Goal: Communication & Community: Answer question/provide support

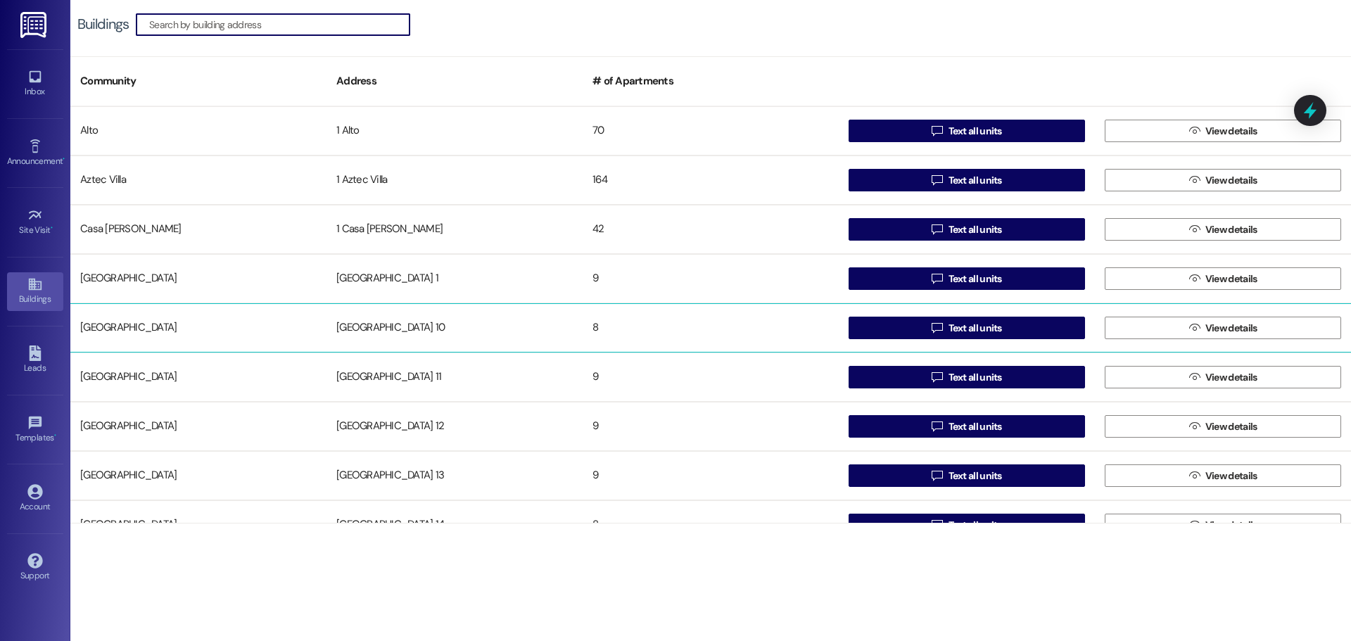
click at [387, 323] on div "[GEOGRAPHIC_DATA] 10" at bounding box center [454, 328] width 256 height 28
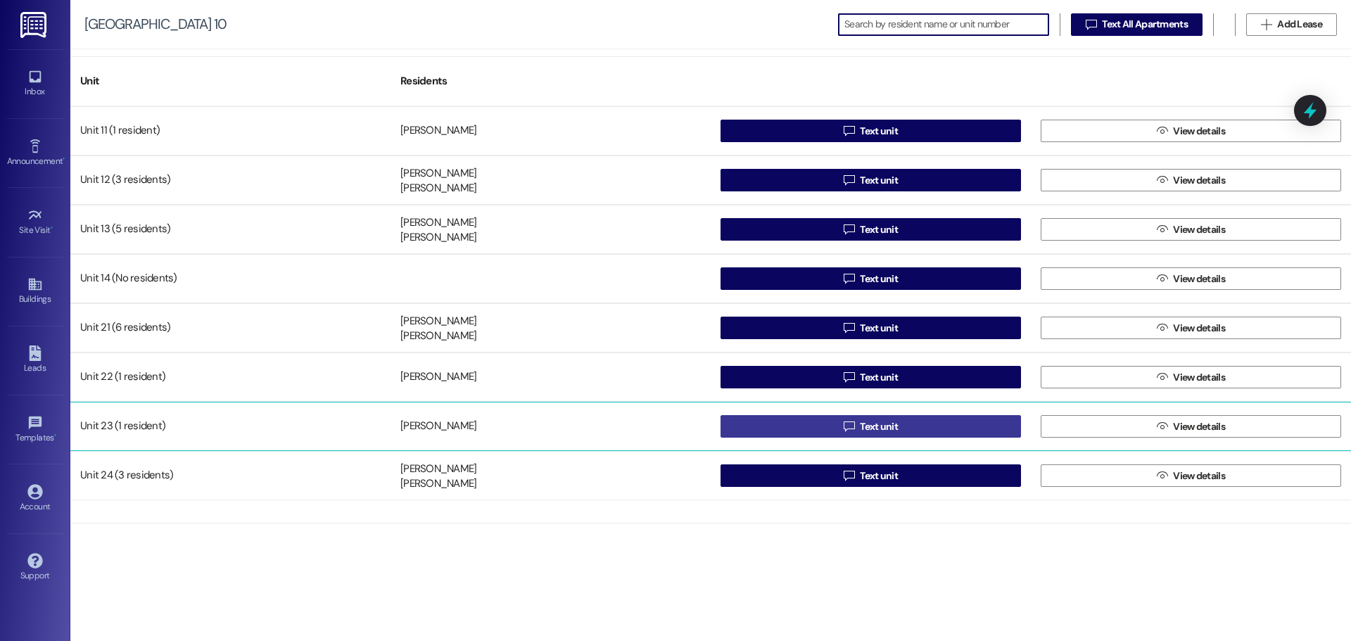
click at [777, 416] on button " Text unit" at bounding box center [870, 426] width 300 height 23
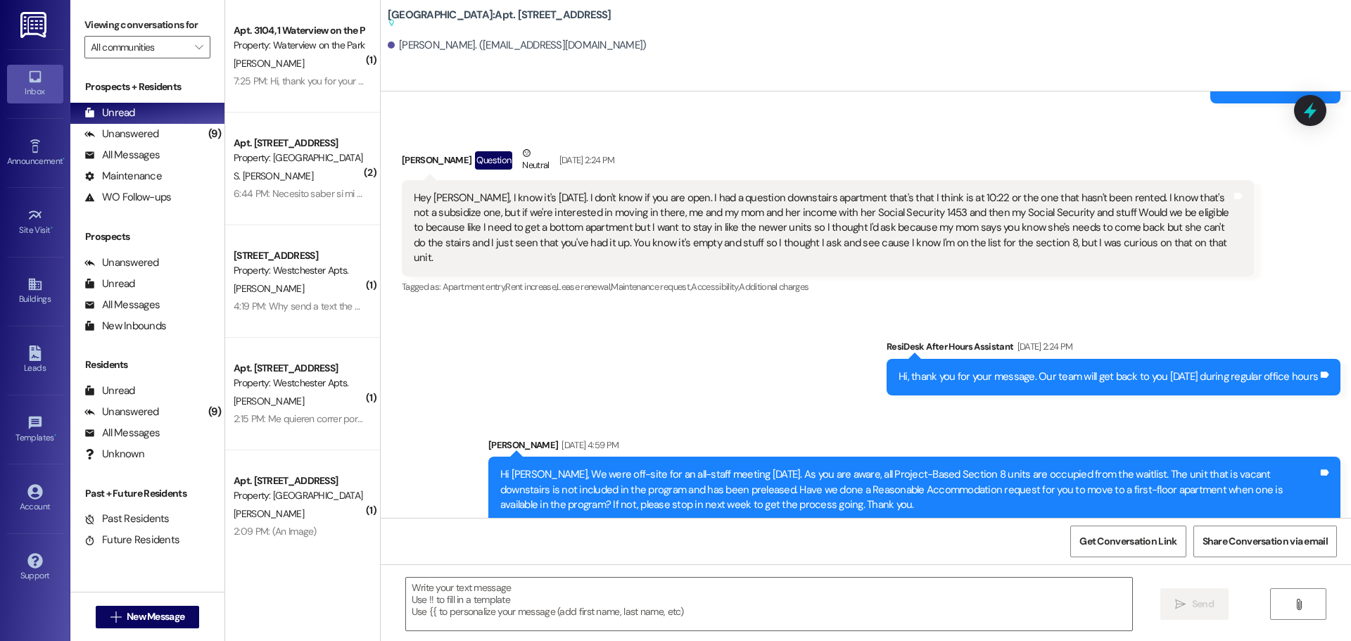
scroll to position [1696, 0]
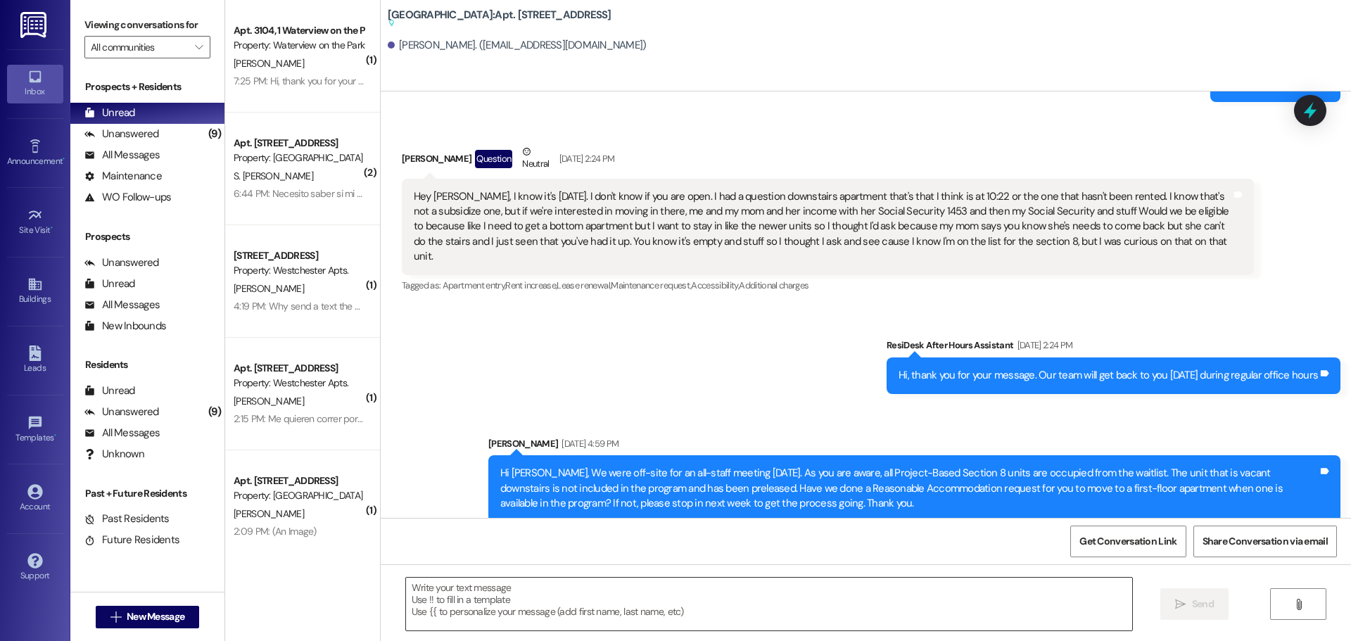
click at [479, 590] on textarea at bounding box center [769, 604] width 726 height 53
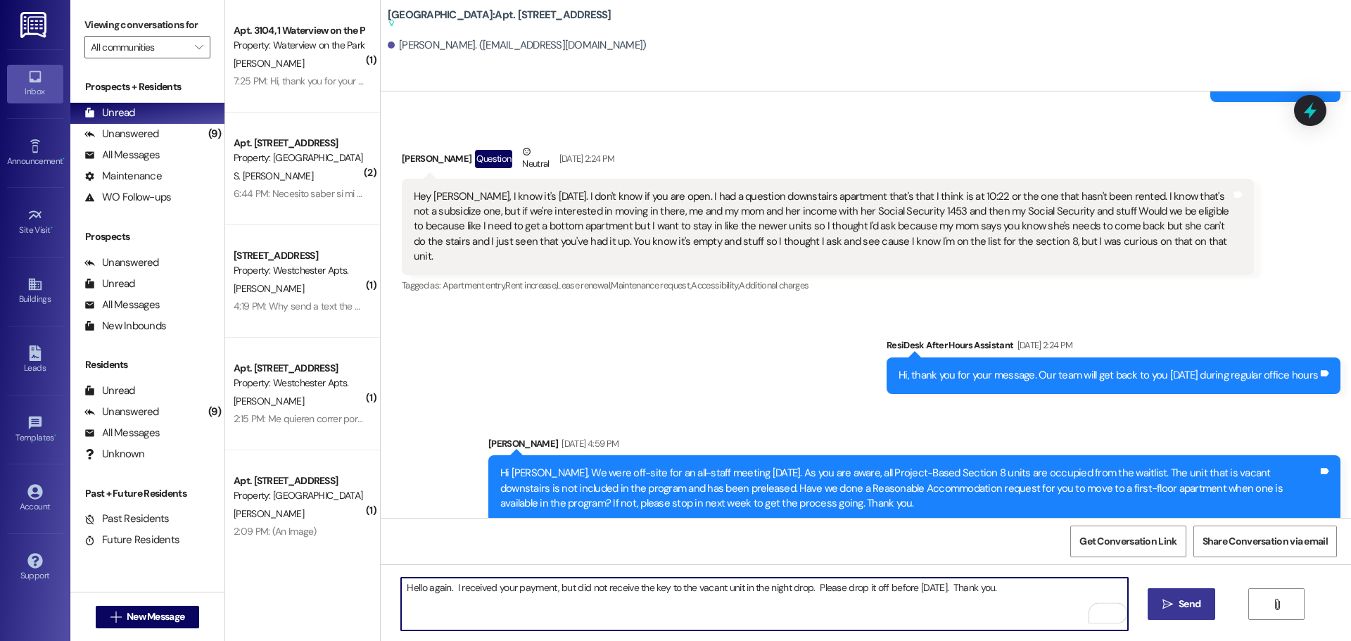
type textarea "Hello again. I received your payment, but did not receive the key to the vacant…"
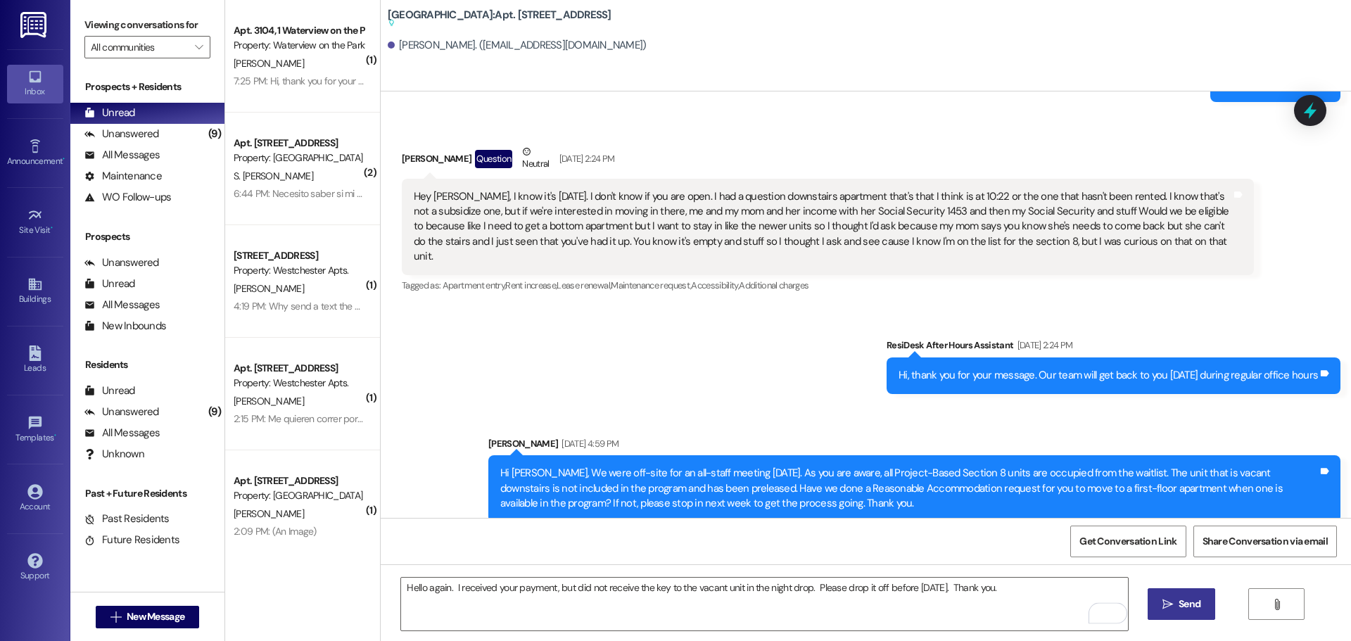
click at [1175, 599] on span "Send" at bounding box center [1188, 604] width 27 height 15
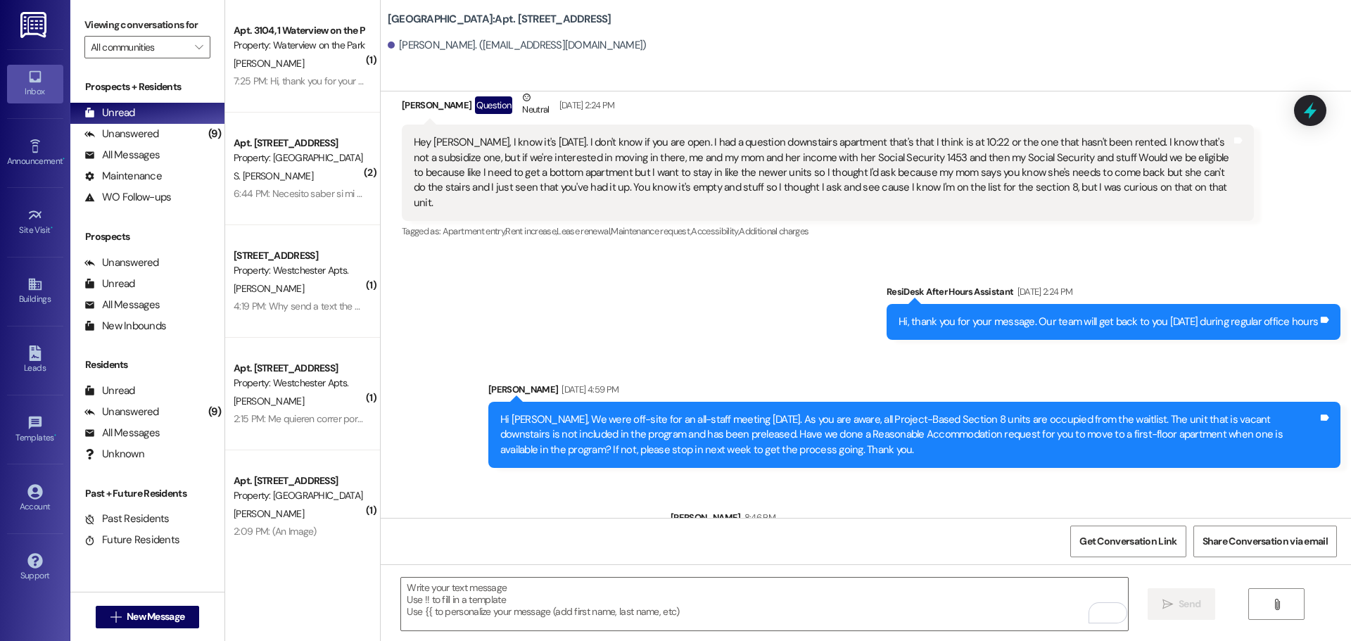
scroll to position [1714, 0]
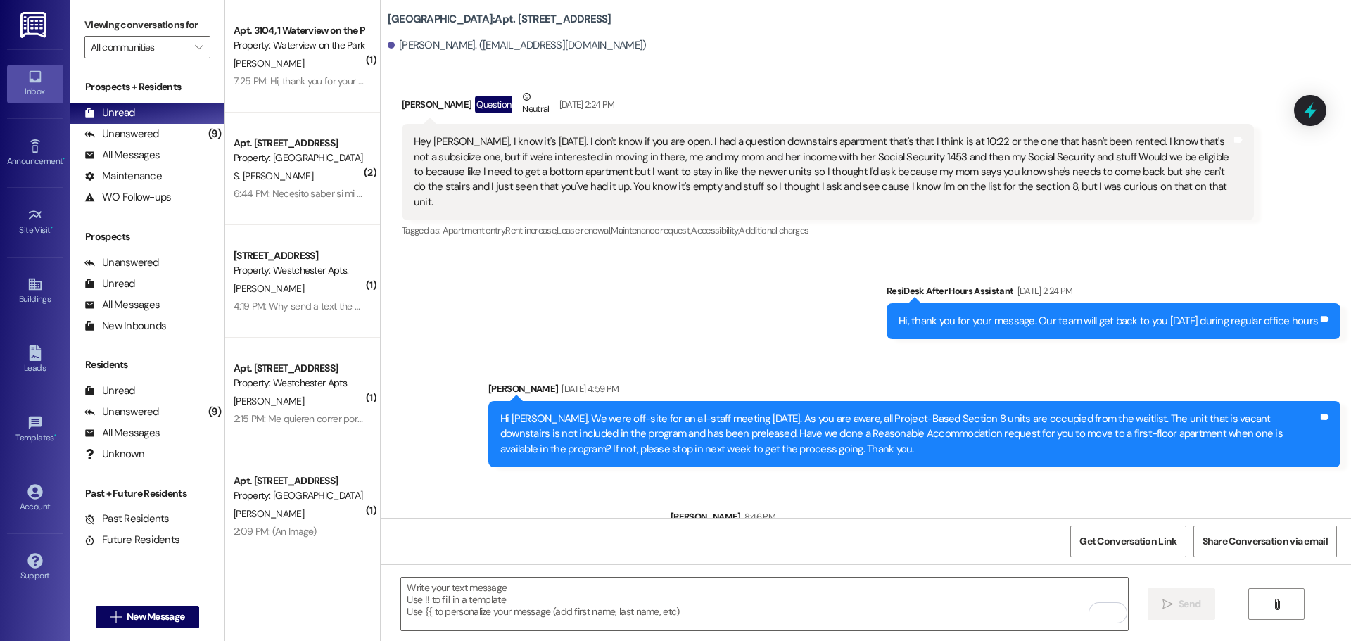
click at [35, 22] on img at bounding box center [34, 25] width 29 height 26
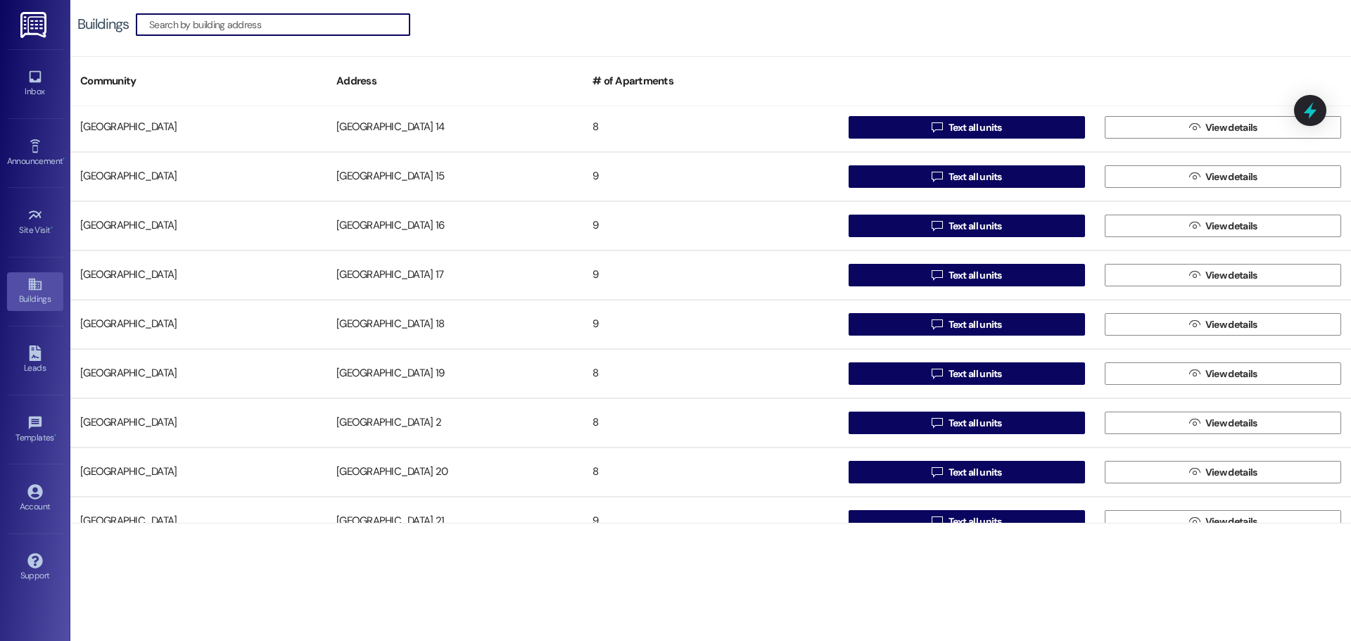
scroll to position [422, 0]
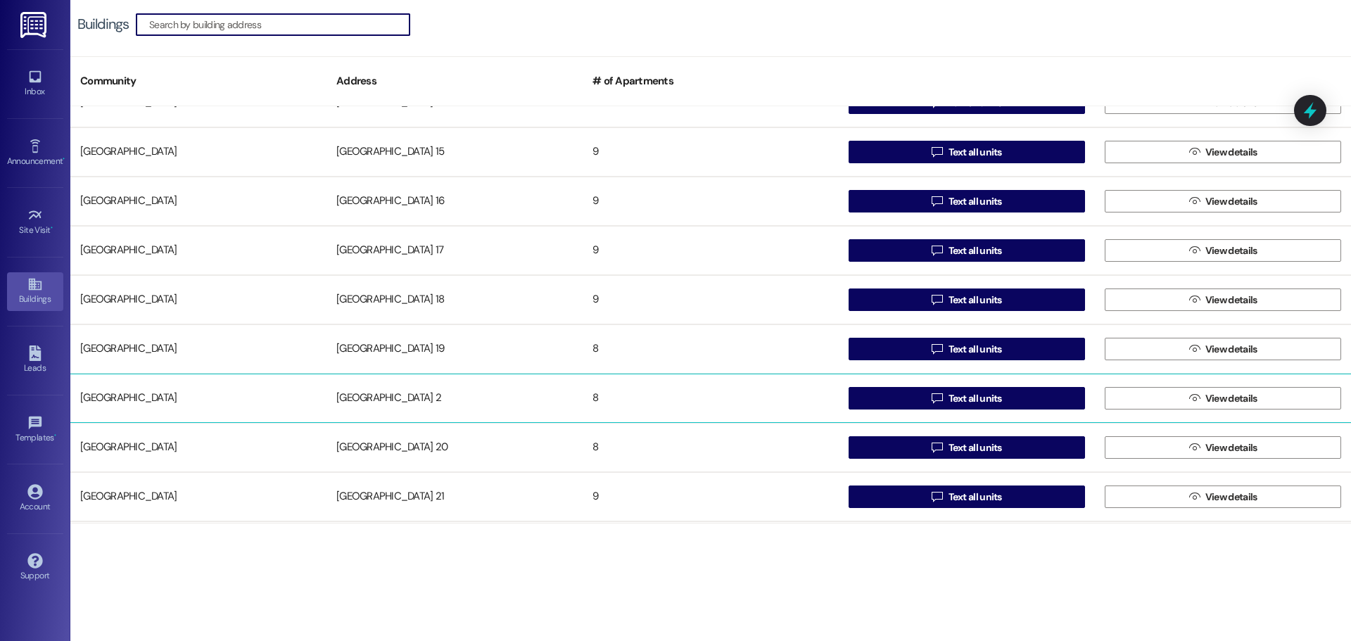
click at [361, 393] on div "[GEOGRAPHIC_DATA] 2" at bounding box center [454, 398] width 256 height 28
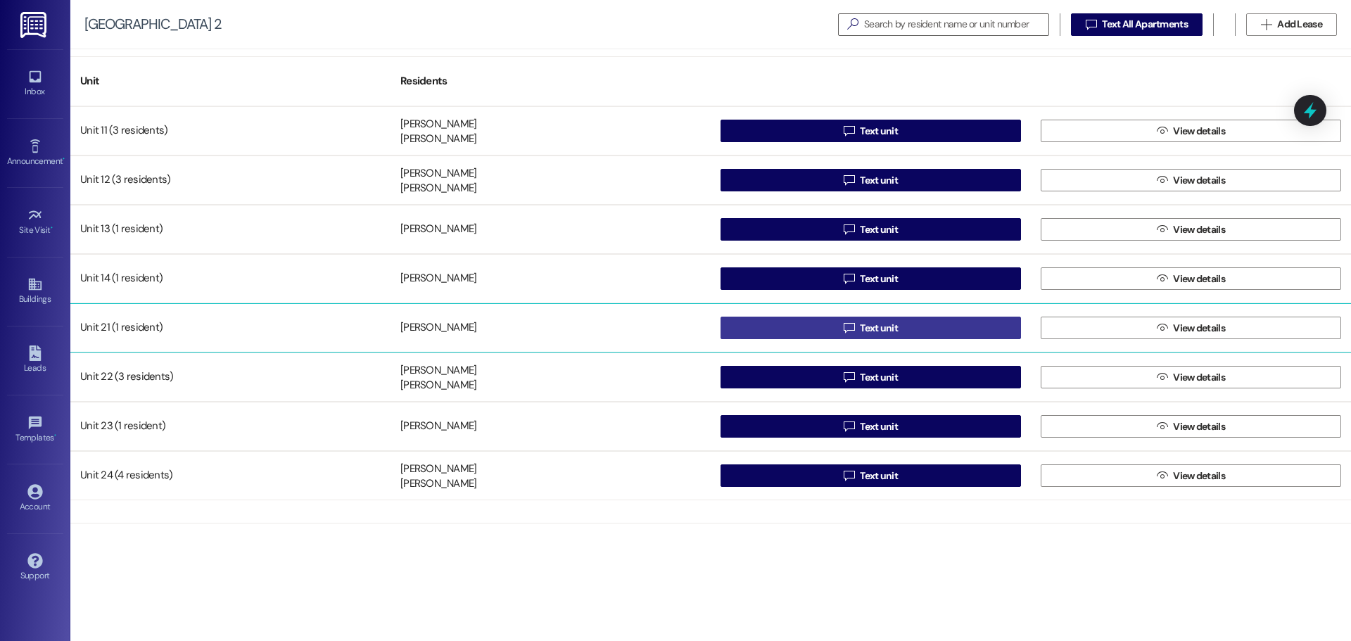
click at [794, 321] on button " Text unit" at bounding box center [870, 328] width 300 height 23
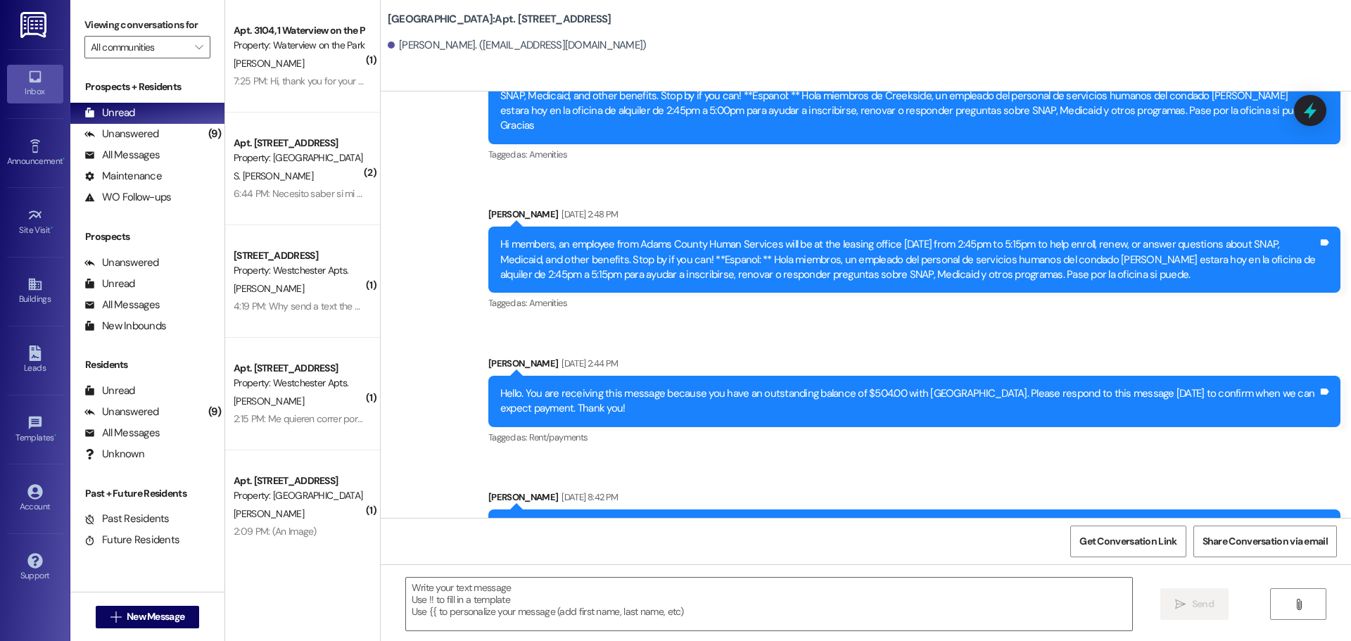
scroll to position [36458, 0]
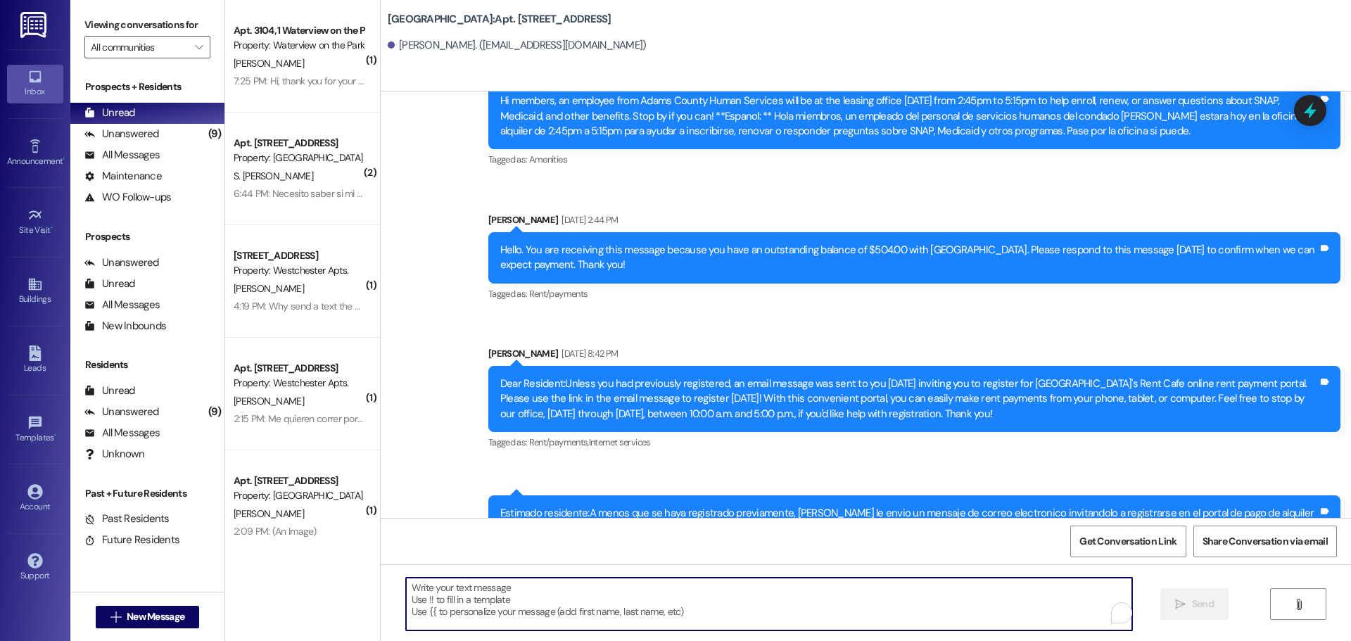
click at [408, 589] on textarea "To enrich screen reader interactions, please activate Accessibility in Grammarl…" at bounding box center [769, 604] width 726 height 53
click at [437, 596] on textarea "To enrich screen reader interactions, please activate Accessibility in Grammarl…" at bounding box center [769, 604] width 726 height 53
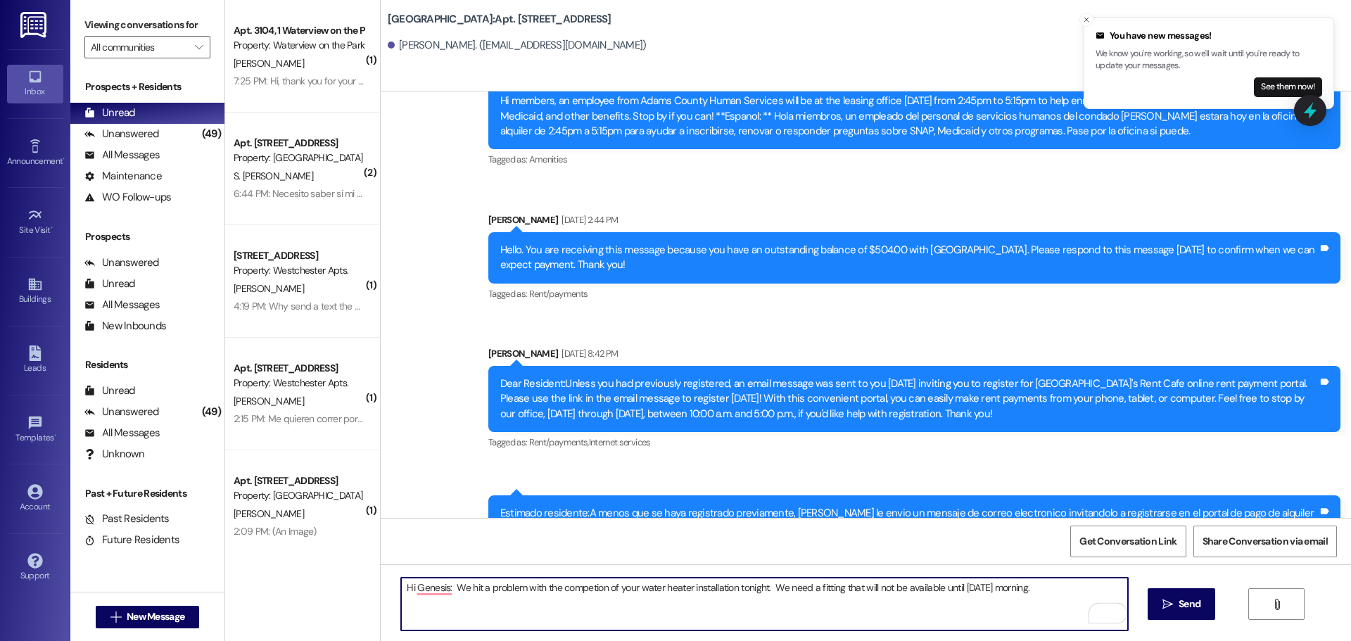
click at [1042, 589] on textarea "Hi Genesis: We hit a problem with the competion of your water heater installati…" at bounding box center [764, 604] width 726 height 53
click at [1033, 588] on textarea "Hi Genesis: We hit a problem with the completion of your water heater installat…" at bounding box center [764, 604] width 726 height 53
click at [572, 586] on textarea "Hi Genesis: We hit a problem with the completion of your water heater installat…" at bounding box center [764, 604] width 726 height 53
click at [585, 589] on textarea "Hi Genesis: We hit a problem with the completion of your water heater installat…" at bounding box center [764, 604] width 726 height 53
click at [442, 587] on textarea "Hi Genesis: We hit a problem with the completion of your water heater installat…" at bounding box center [764, 604] width 726 height 53
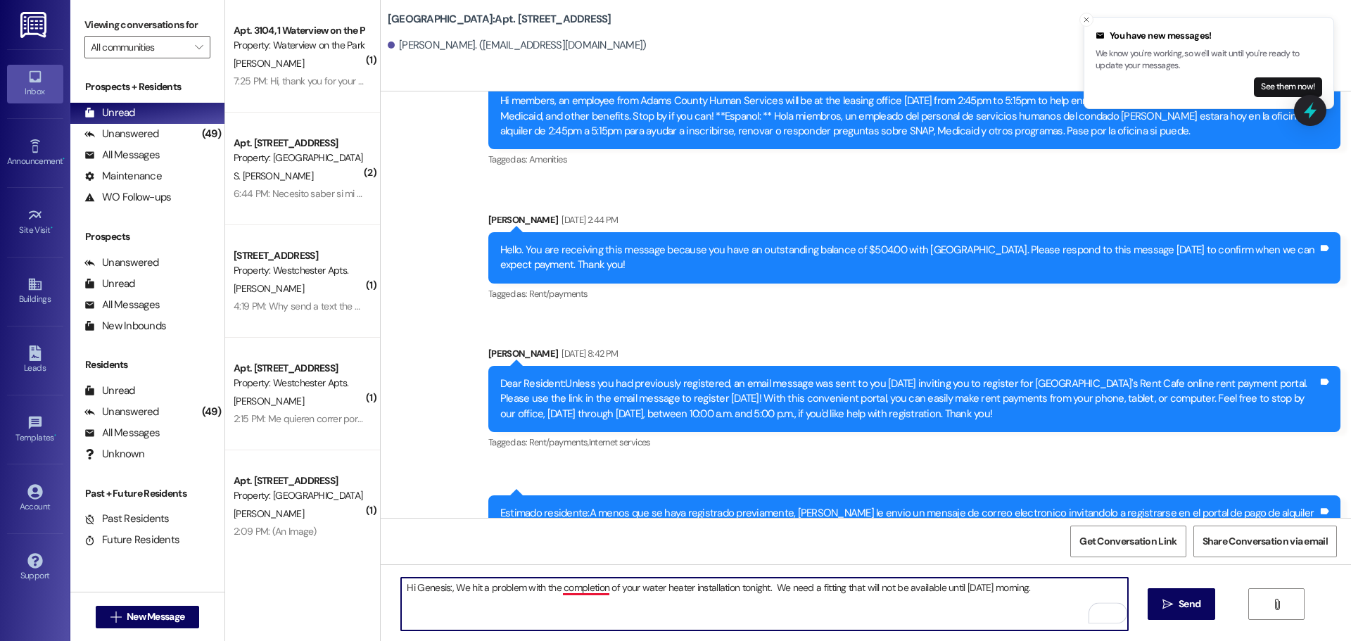
click at [576, 589] on textarea "Hi Genesis:, We hit a problem with the completion of your water heater installa…" at bounding box center [764, 604] width 726 height 53
drag, startPoint x: 587, startPoint y: 589, endPoint x: 578, endPoint y: 589, distance: 9.2
click at [578, 589] on textarea "Hi Genesis:, We hit a problem with the completion of your water heater installa…" at bounding box center [764, 604] width 726 height 53
click at [578, 584] on textarea "Hi Genesis:, We hit a problem with the completion of your water heater installa…" at bounding box center [764, 604] width 726 height 53
click at [578, 590] on textarea "Hi Genesis:, We hit a problem with the completion of your water heater installa…" at bounding box center [764, 604] width 726 height 53
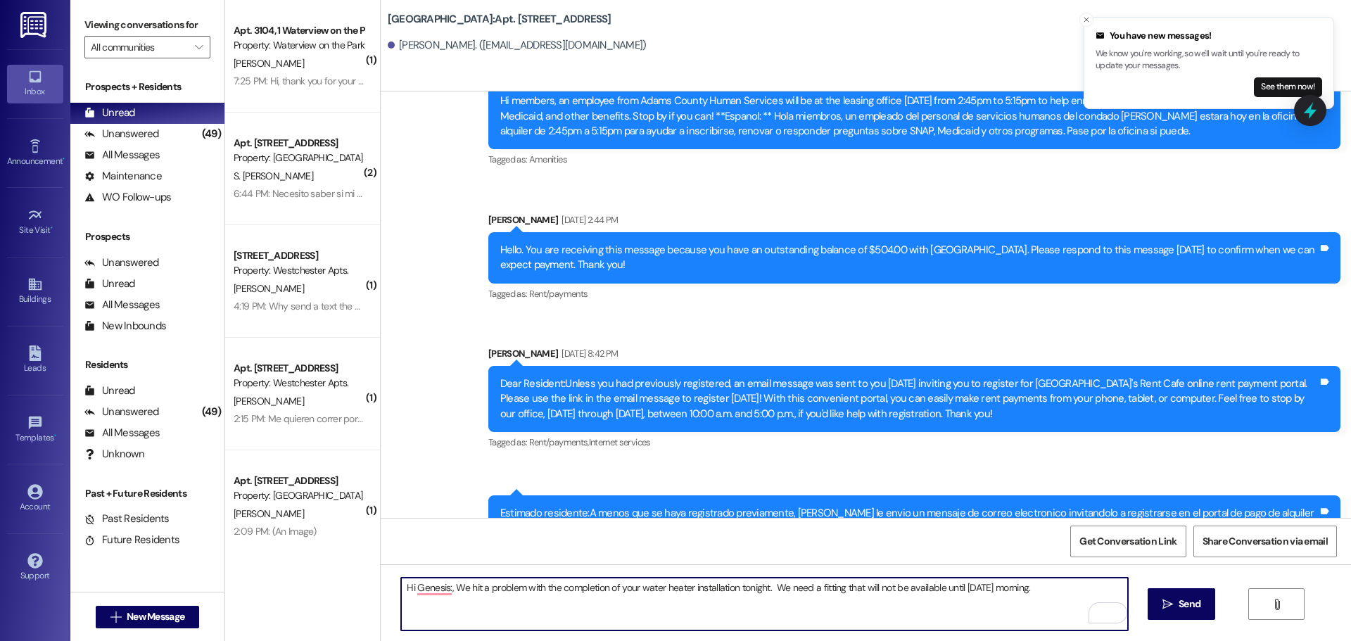
click at [1041, 588] on textarea "Hi Genesis:, We hit a problem with the completion of your water heater installa…" at bounding box center [764, 604] width 726 height 53
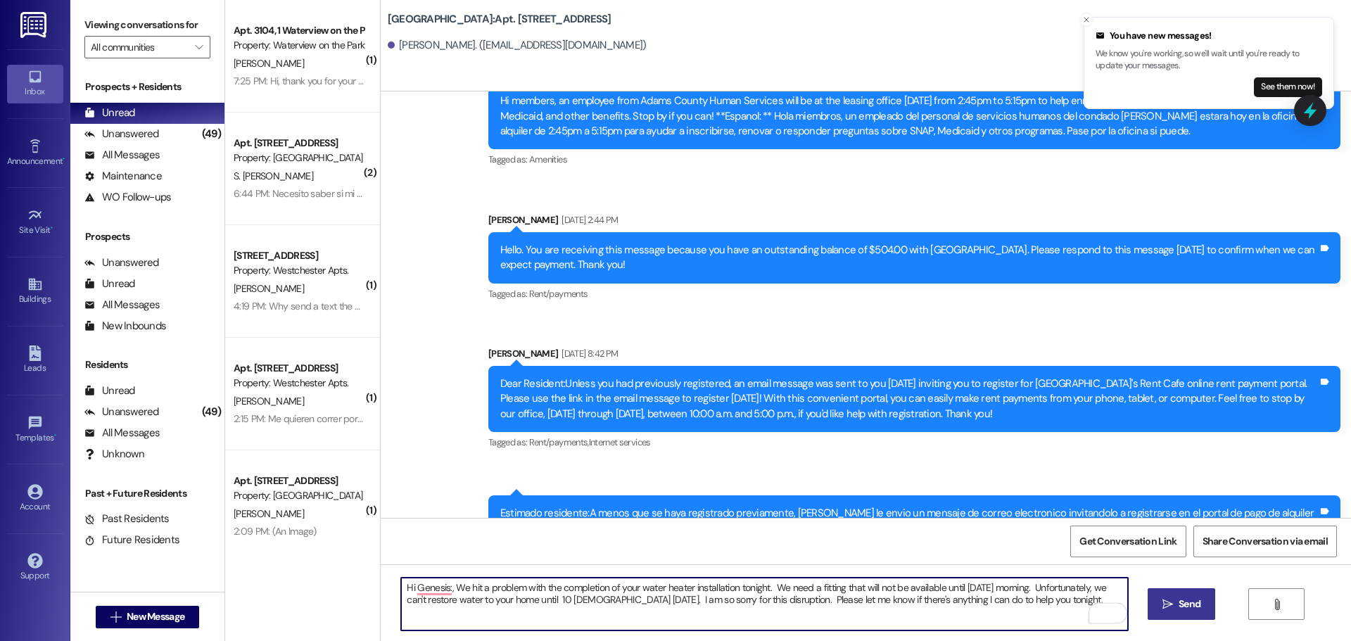
type textarea "Hi Genesis:, We hit a problem with the completion of your water heater installa…"
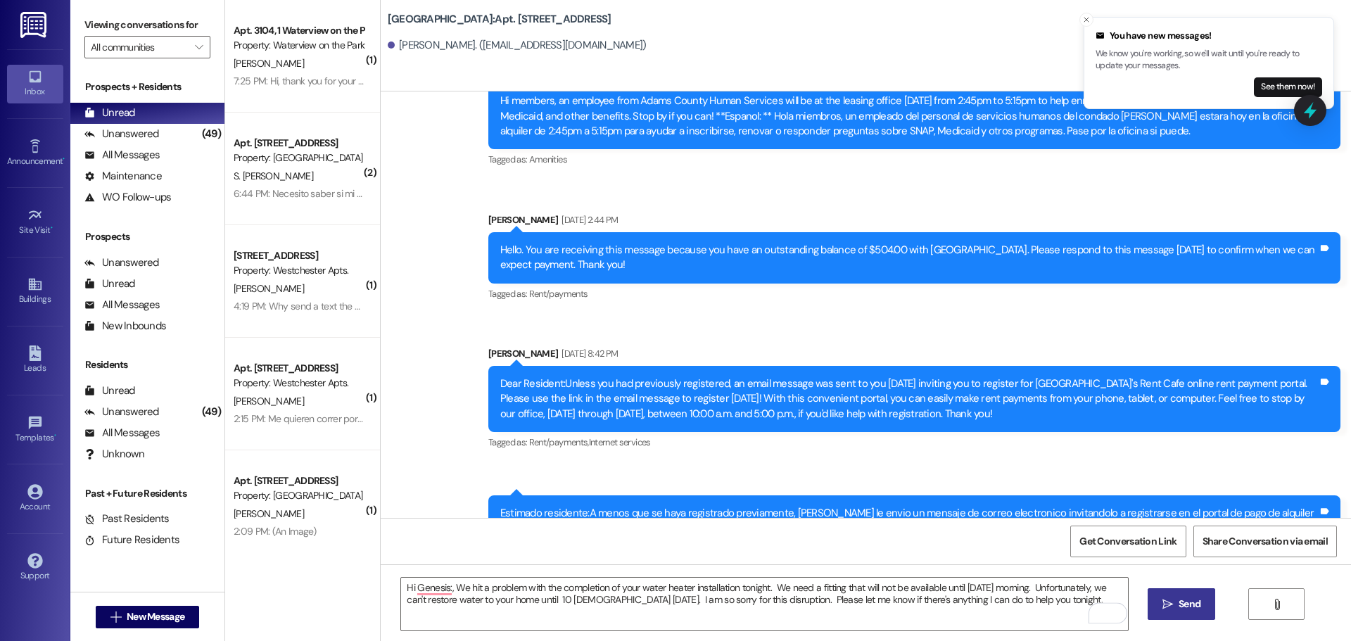
click at [1180, 601] on span "Send" at bounding box center [1189, 604] width 22 height 15
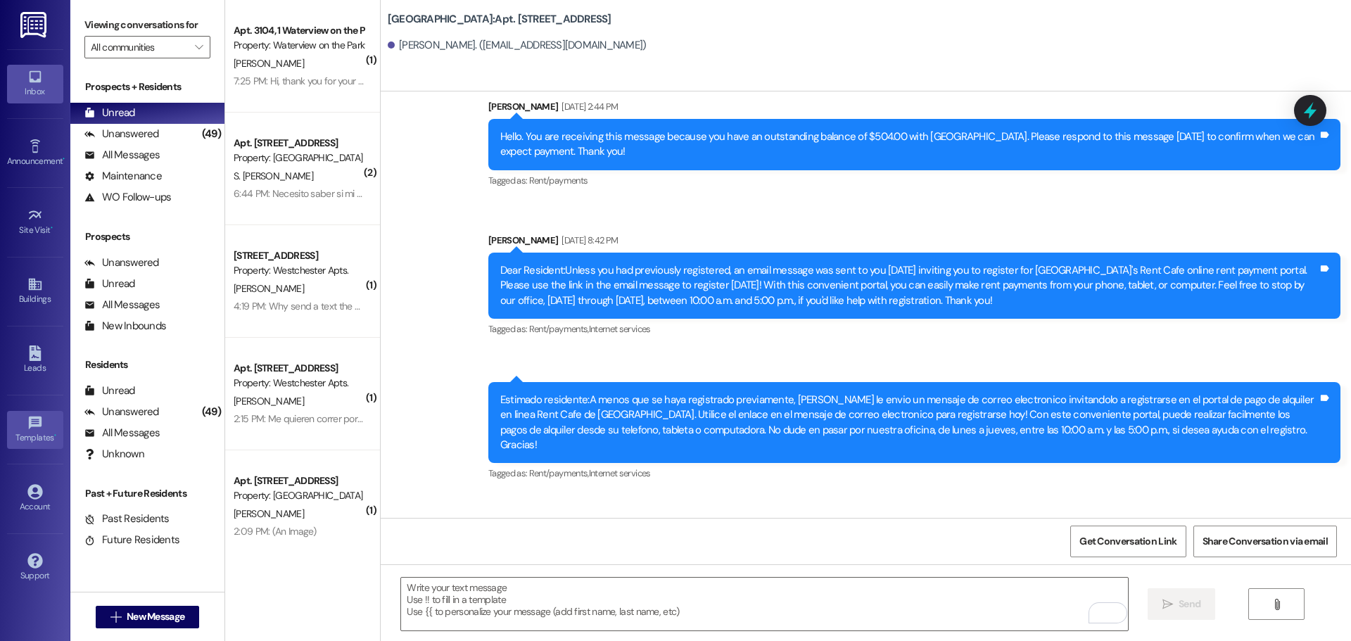
scroll to position [36668, 0]
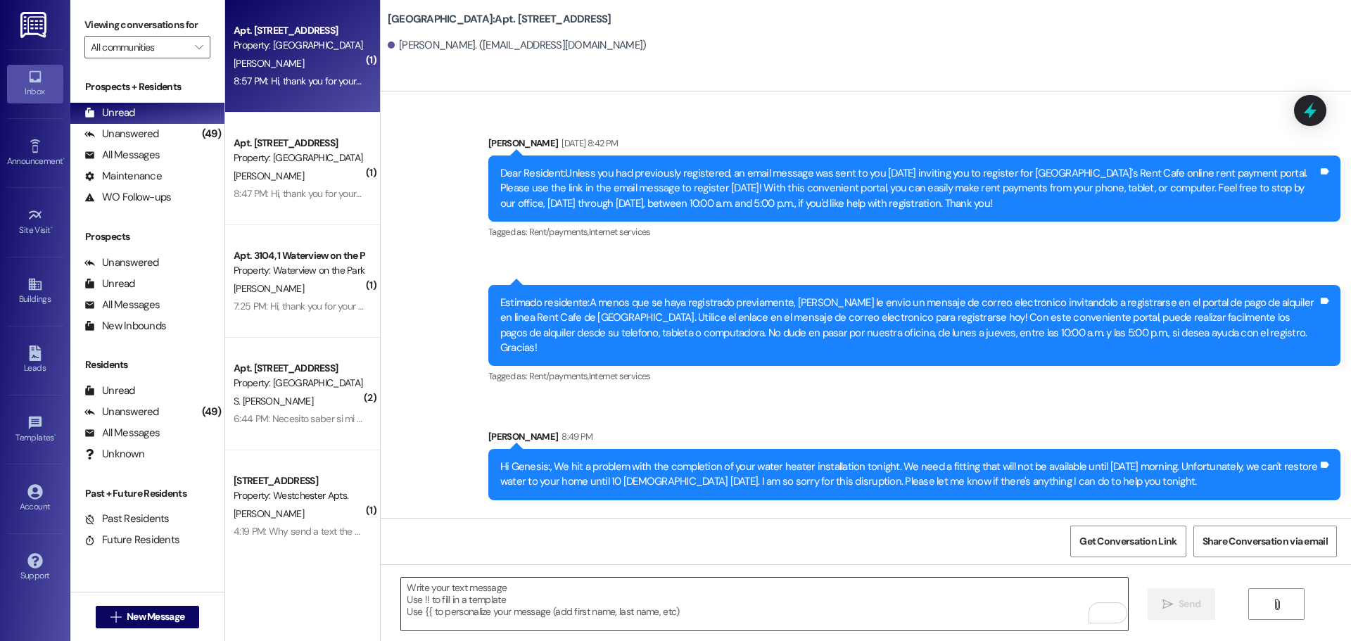
click at [433, 594] on textarea "To enrich screen reader interactions, please activate Accessibility in Grammarl…" at bounding box center [764, 604] width 726 height 53
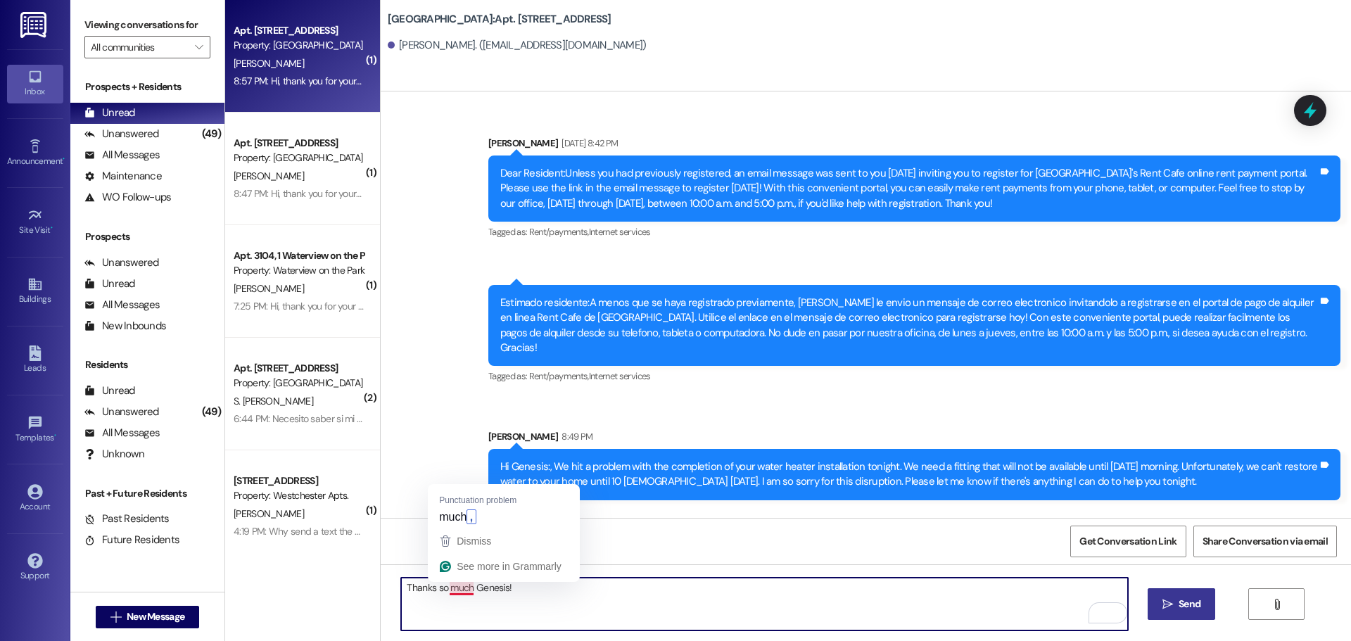
click at [458, 589] on textarea "Thanks so much Genesis!" at bounding box center [764, 604] width 726 height 53
click at [504, 586] on textarea "Thanks so much, Genesis!" at bounding box center [764, 604] width 726 height 53
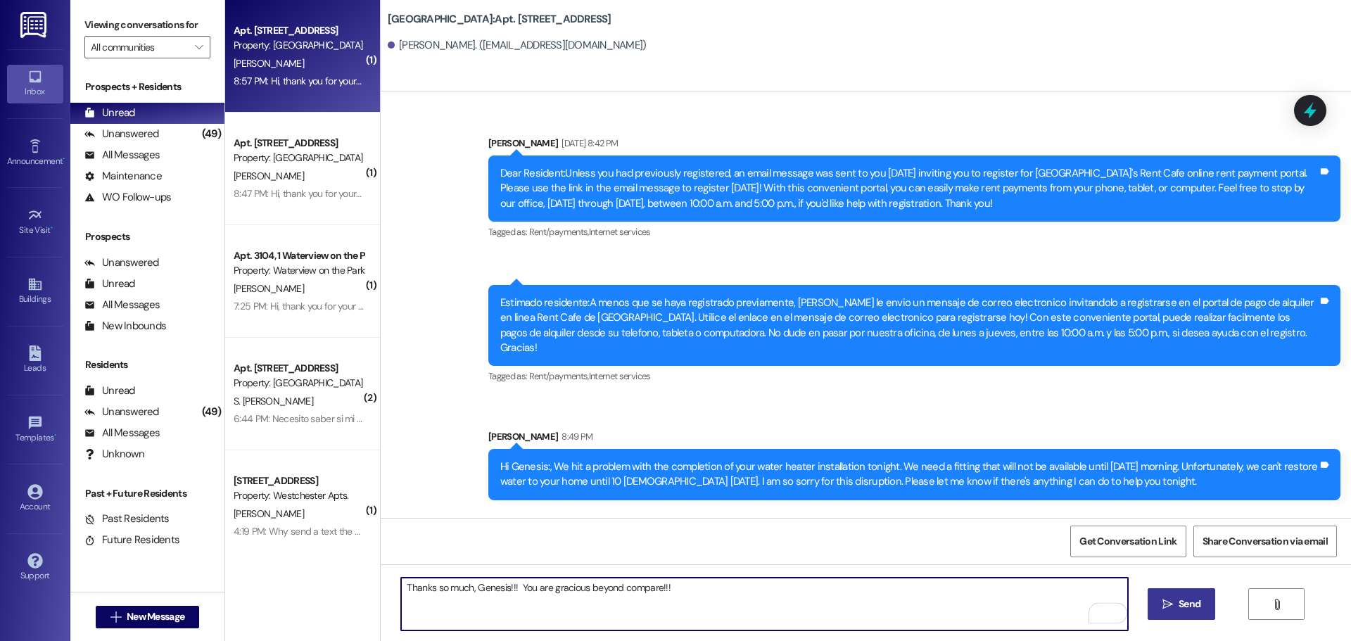
type textarea "Thanks so much, Genesis!!! You are gracious beyond compare!!!"
click at [1173, 602] on span " Send" at bounding box center [1181, 604] width 44 height 15
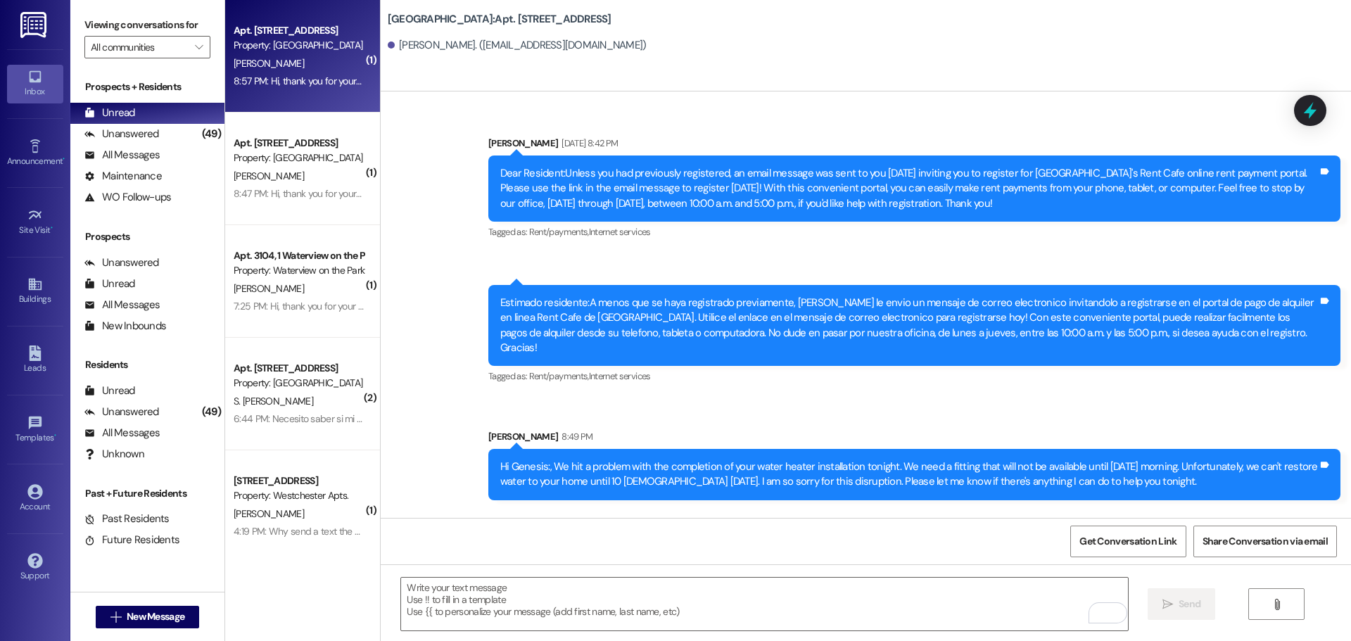
click at [30, 20] on img at bounding box center [34, 25] width 29 height 26
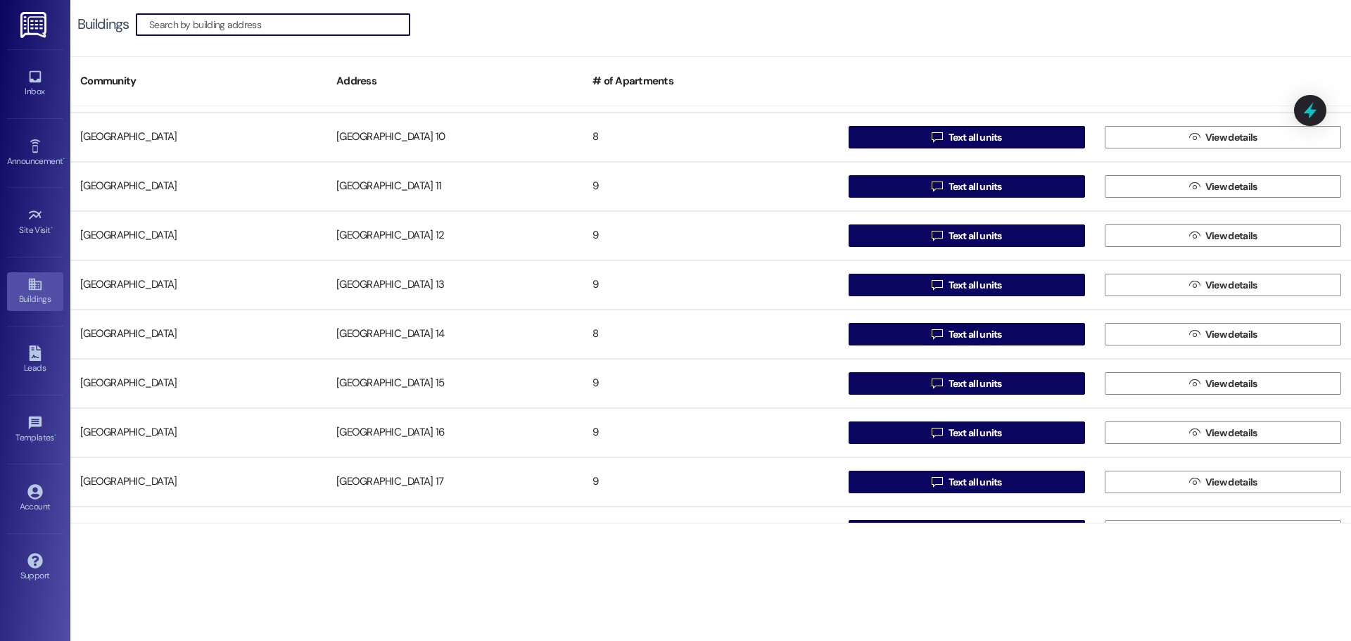
scroll to position [211, 0]
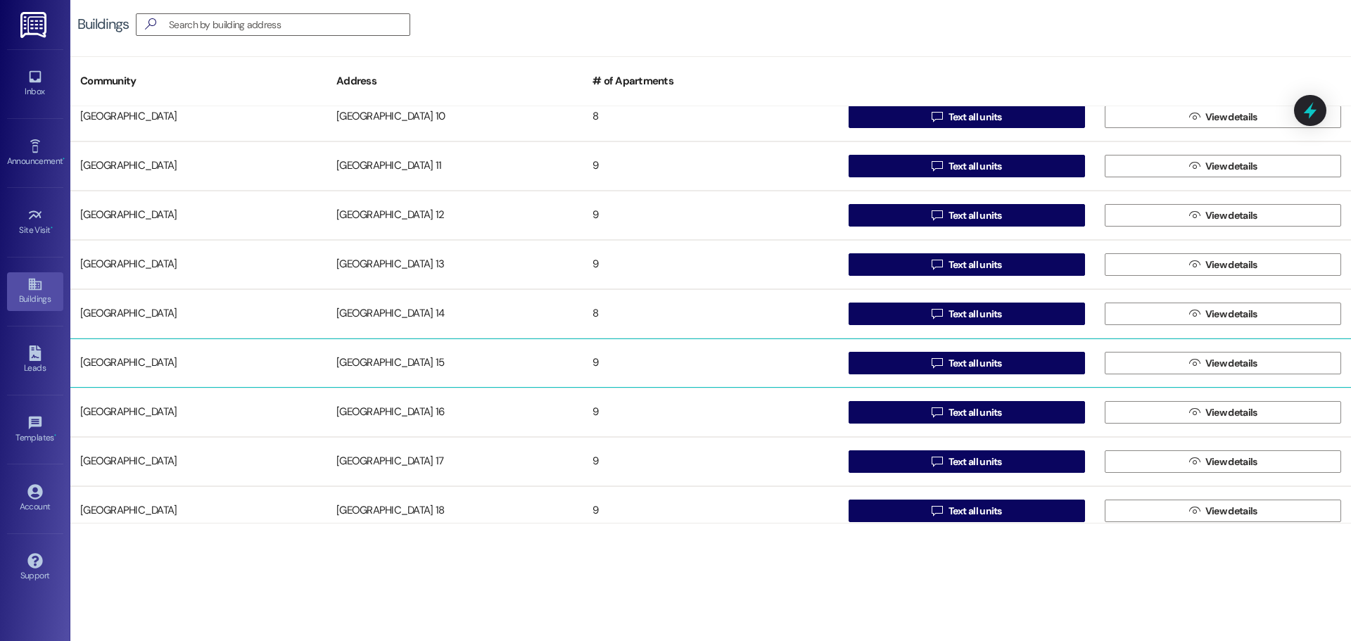
click at [388, 364] on div "[GEOGRAPHIC_DATA] 15" at bounding box center [454, 363] width 256 height 28
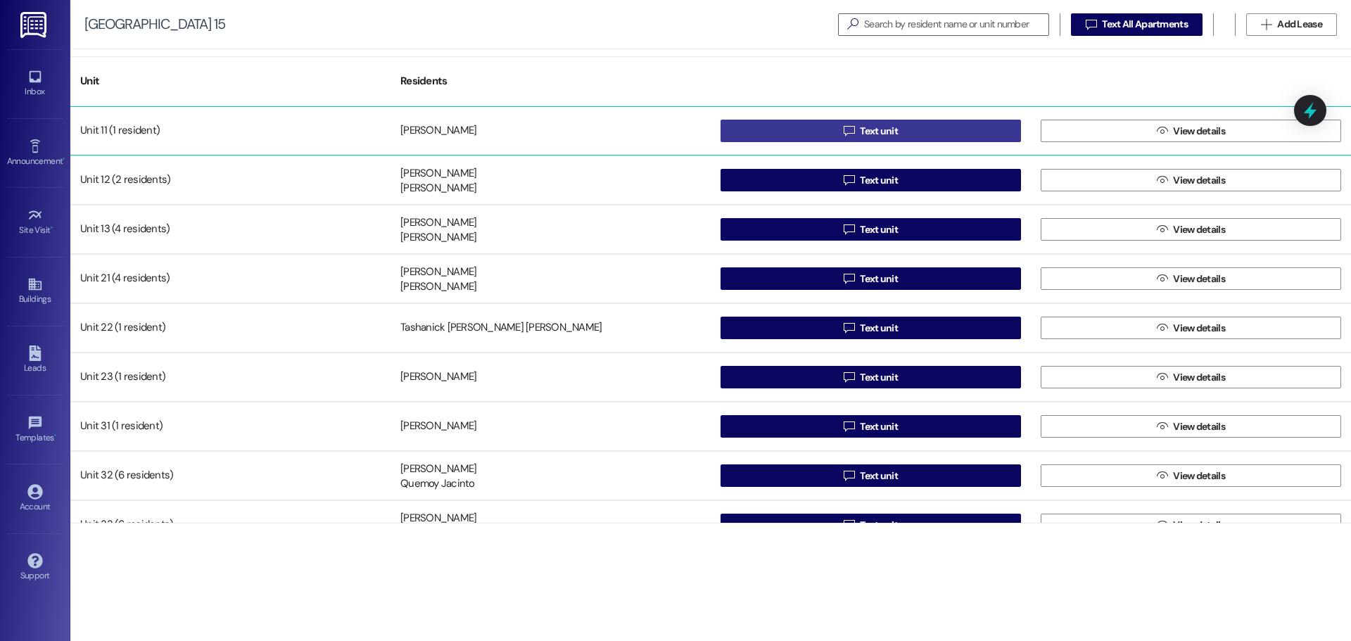
click at [765, 134] on button " Text unit" at bounding box center [870, 131] width 300 height 23
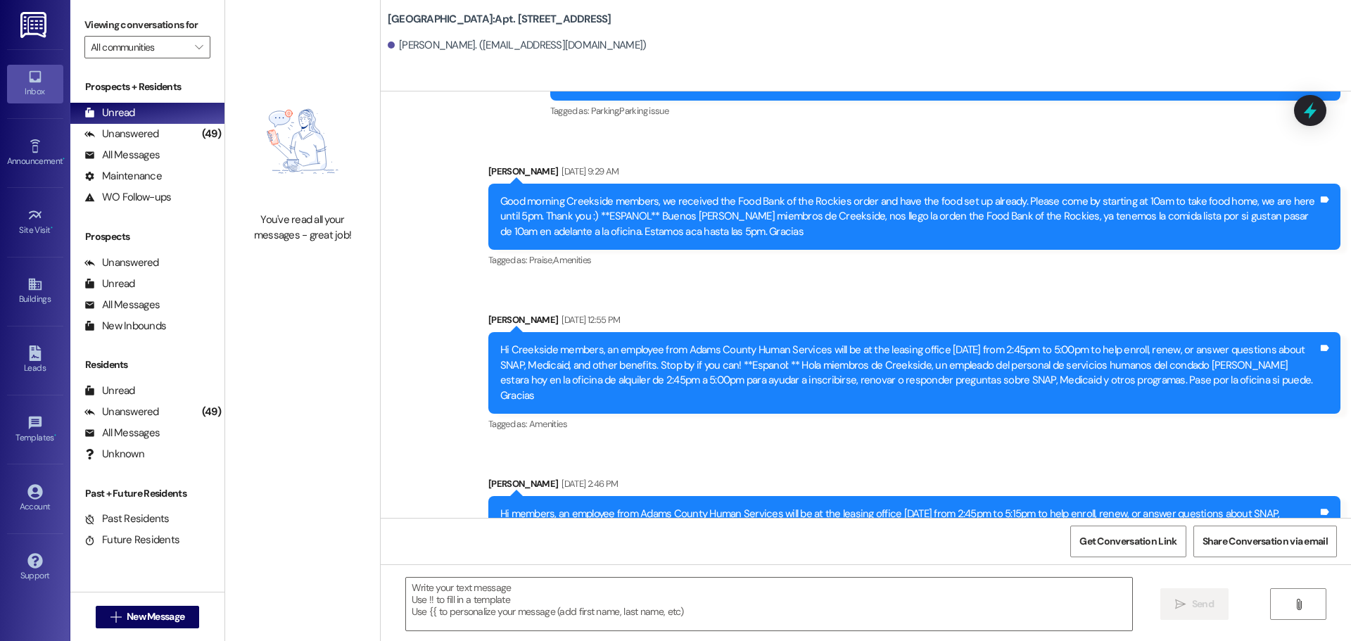
scroll to position [1806, 0]
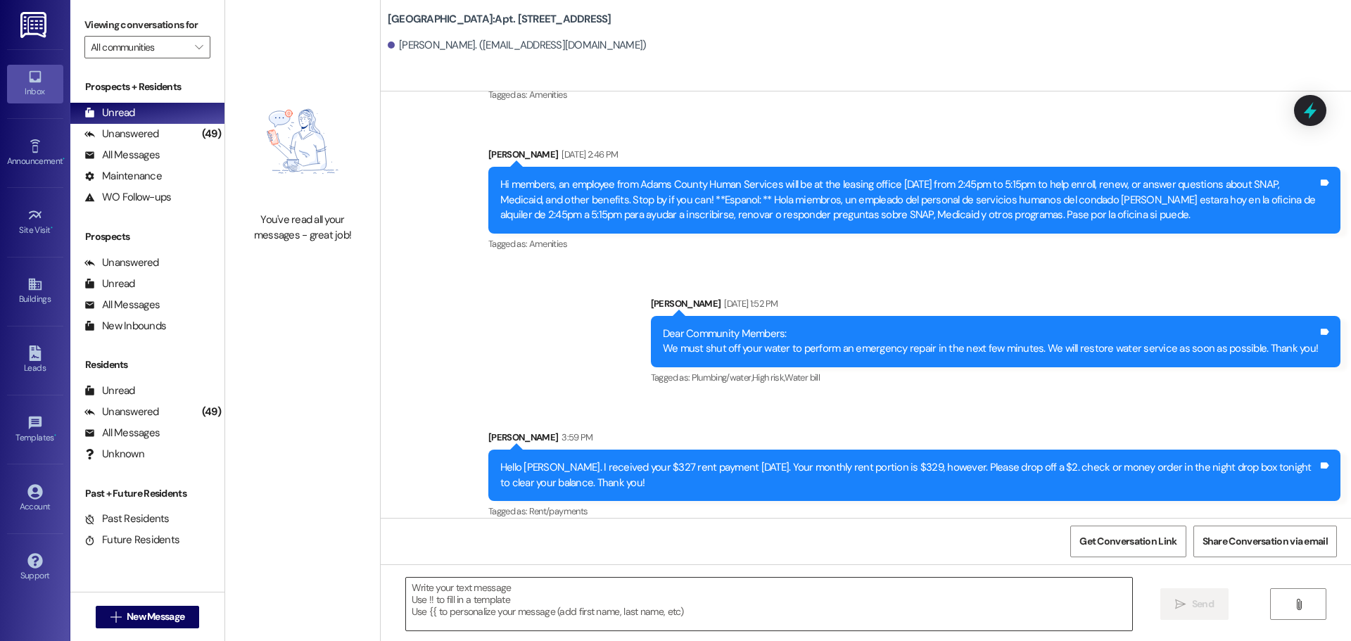
click at [522, 595] on textarea at bounding box center [769, 604] width 726 height 53
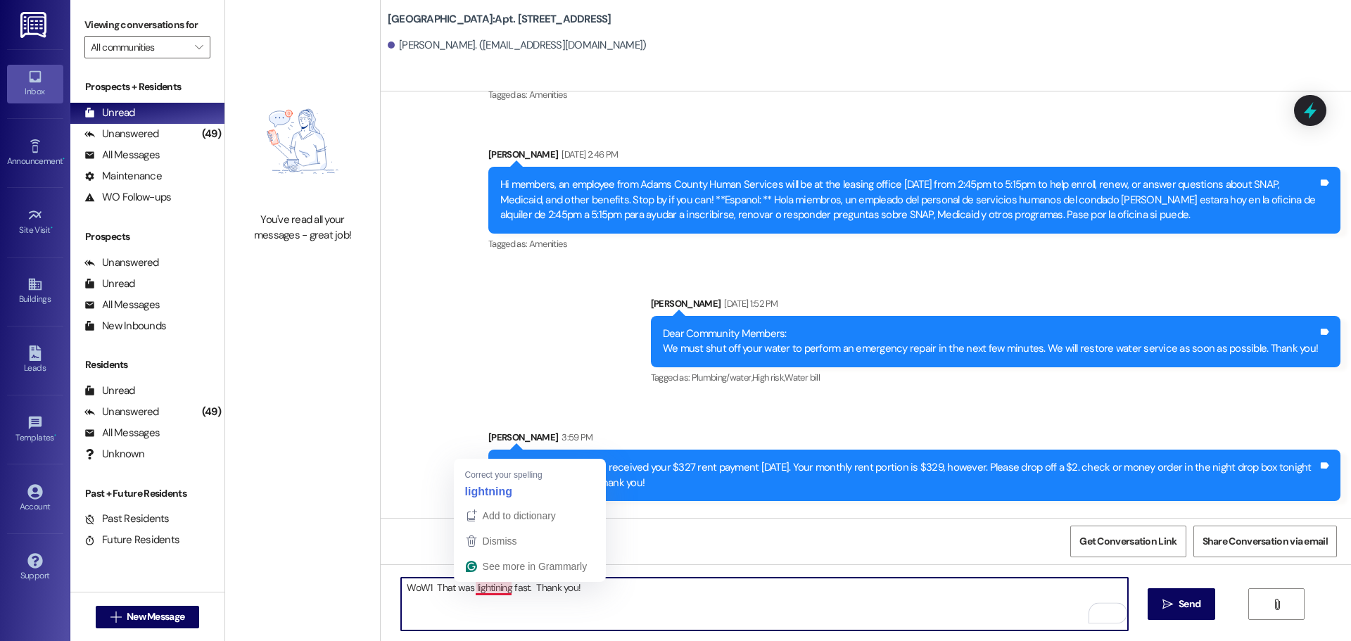
click at [484, 587] on textarea "WoW1 That was lightining fast. Thank you!" at bounding box center [764, 604] width 726 height 53
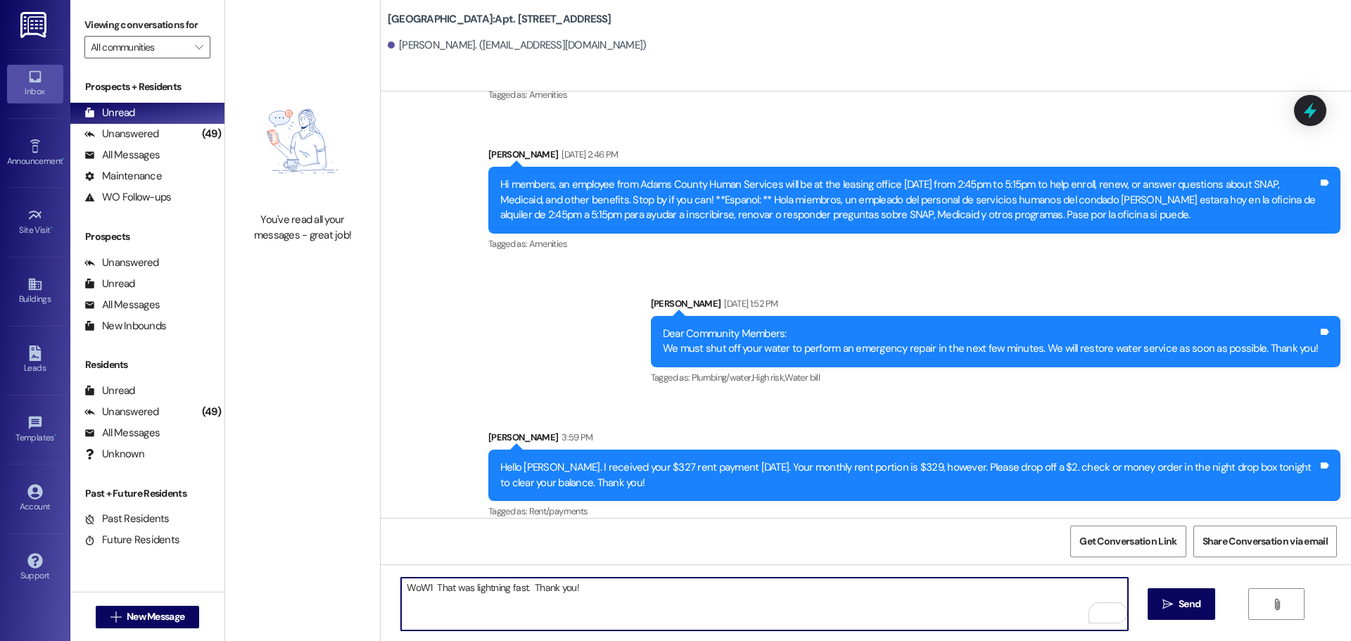
click at [420, 586] on textarea "WoW1 That was lightning fast. Thank you!" at bounding box center [764, 604] width 726 height 53
type textarea "Wow1 That was lightning fast. Thank you!"
click at [1178, 593] on button " Send" at bounding box center [1181, 604] width 68 height 32
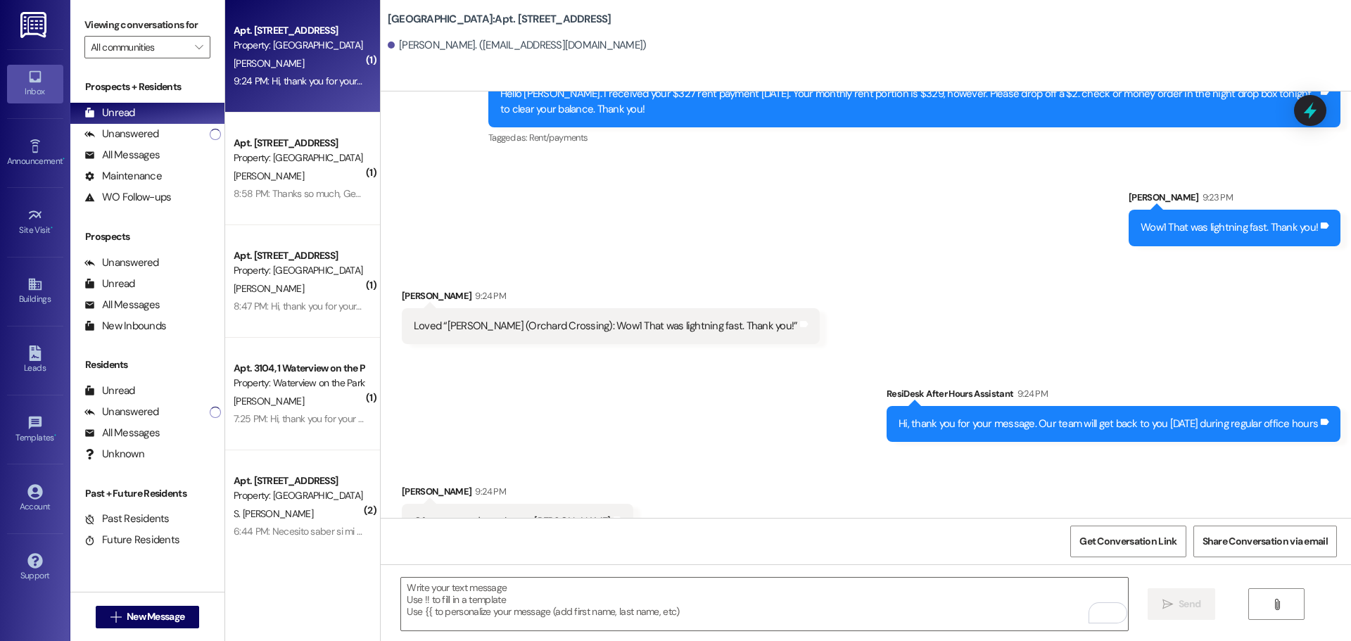
scroll to position [2198, 0]
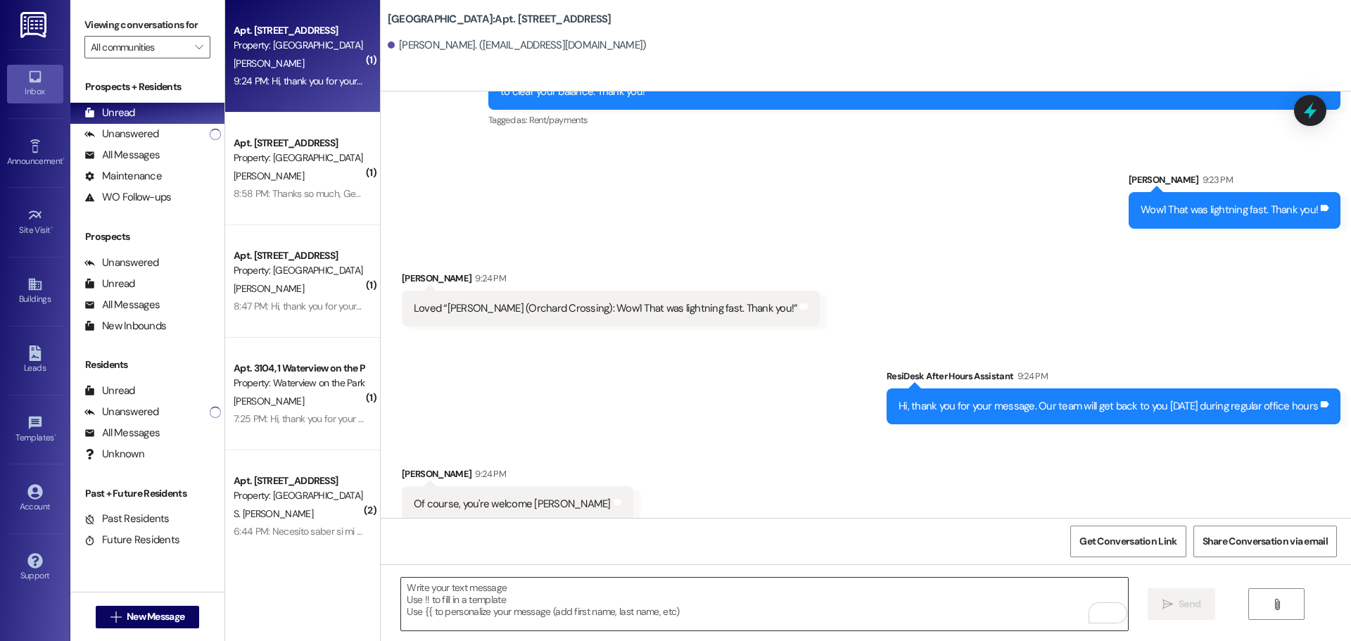
click at [431, 593] on textarea "To enrich screen reader interactions, please activate Accessibility in Grammarl…" at bounding box center [764, 604] width 726 height 53
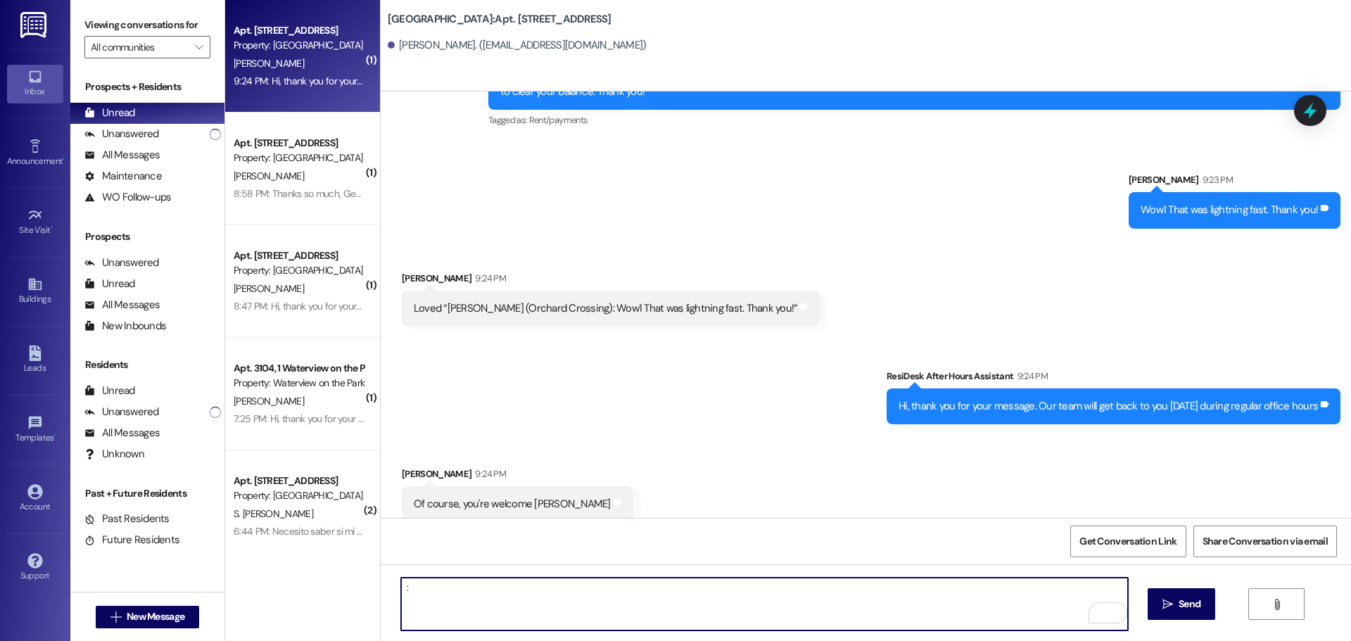
type textarea ":)"
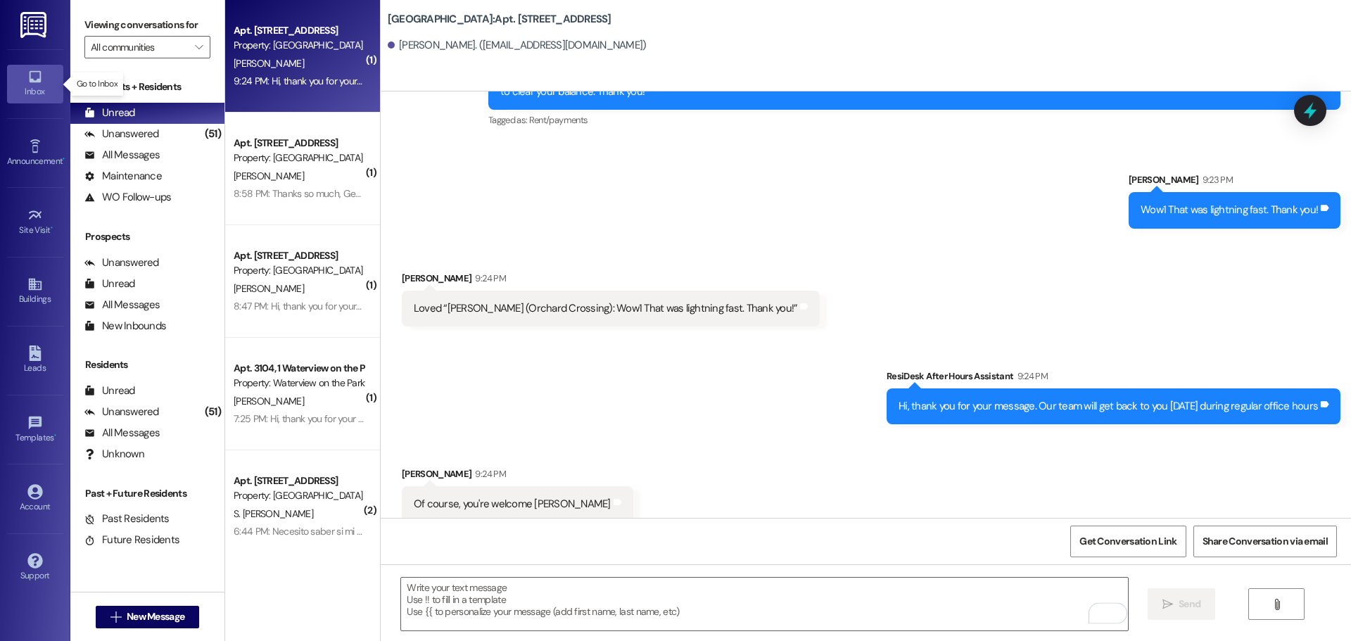
click at [25, 84] on link "Inbox" at bounding box center [35, 84] width 56 height 38
click at [127, 53] on input "All communities" at bounding box center [139, 47] width 97 height 23
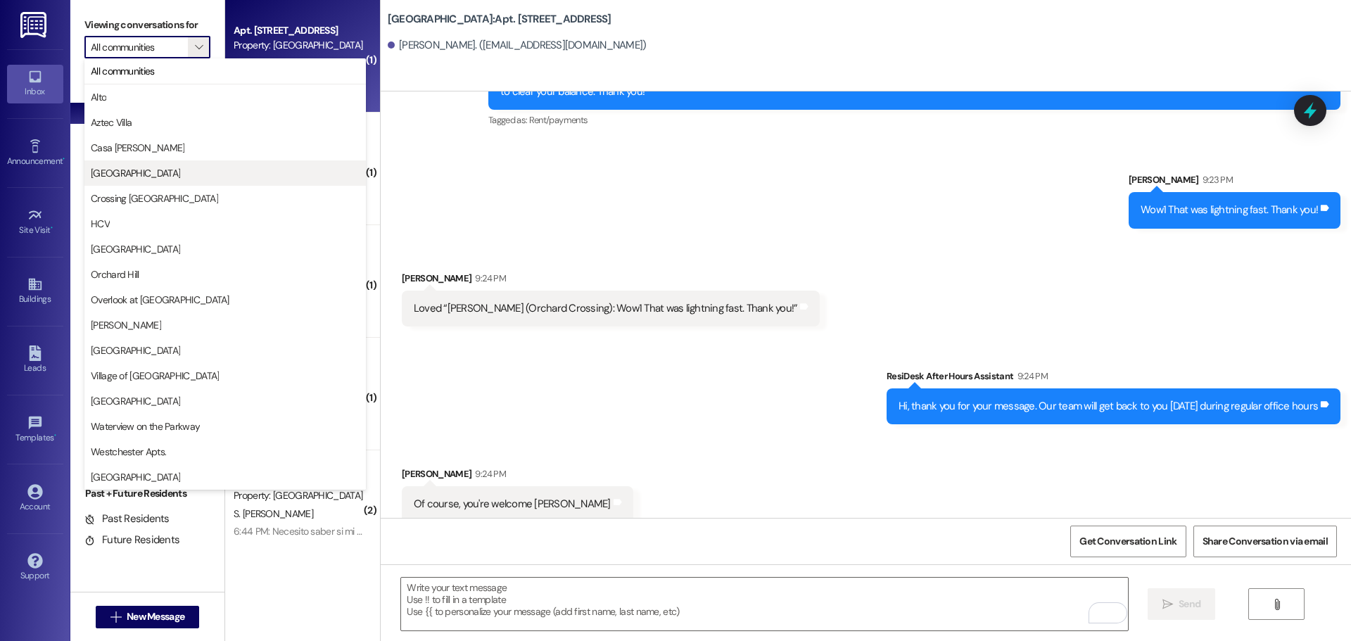
click at [117, 167] on span "[GEOGRAPHIC_DATA]" at bounding box center [135, 173] width 89 height 14
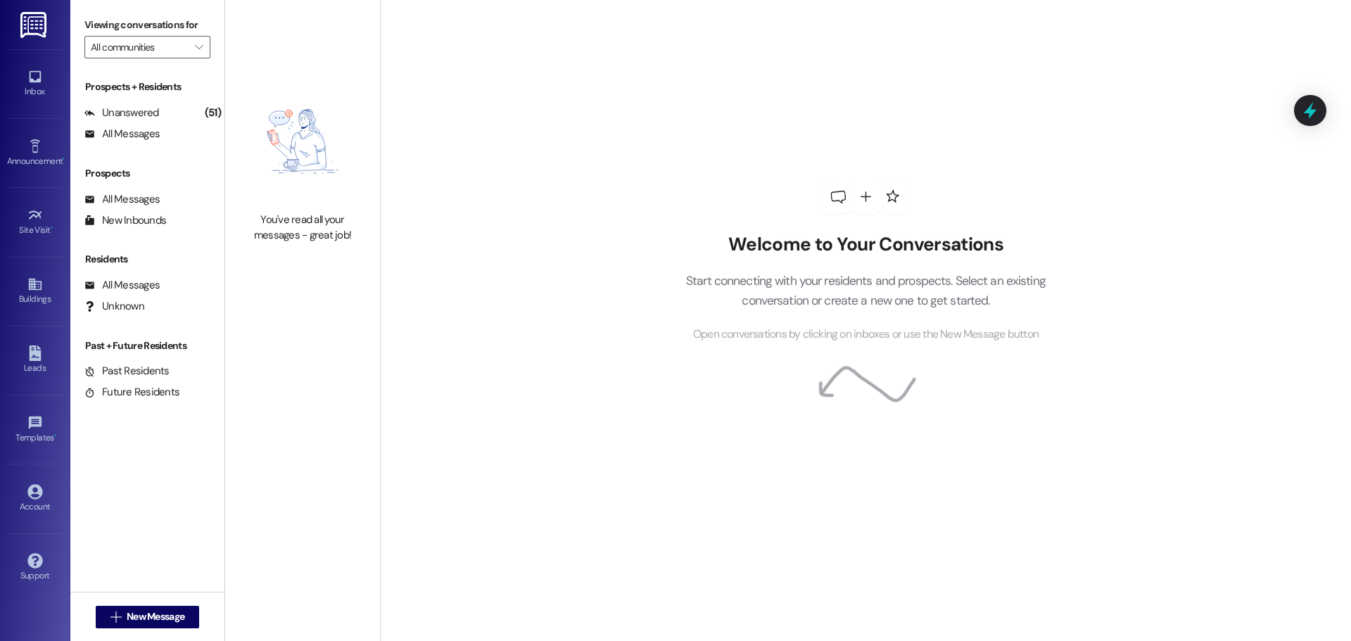
type input "[GEOGRAPHIC_DATA]"
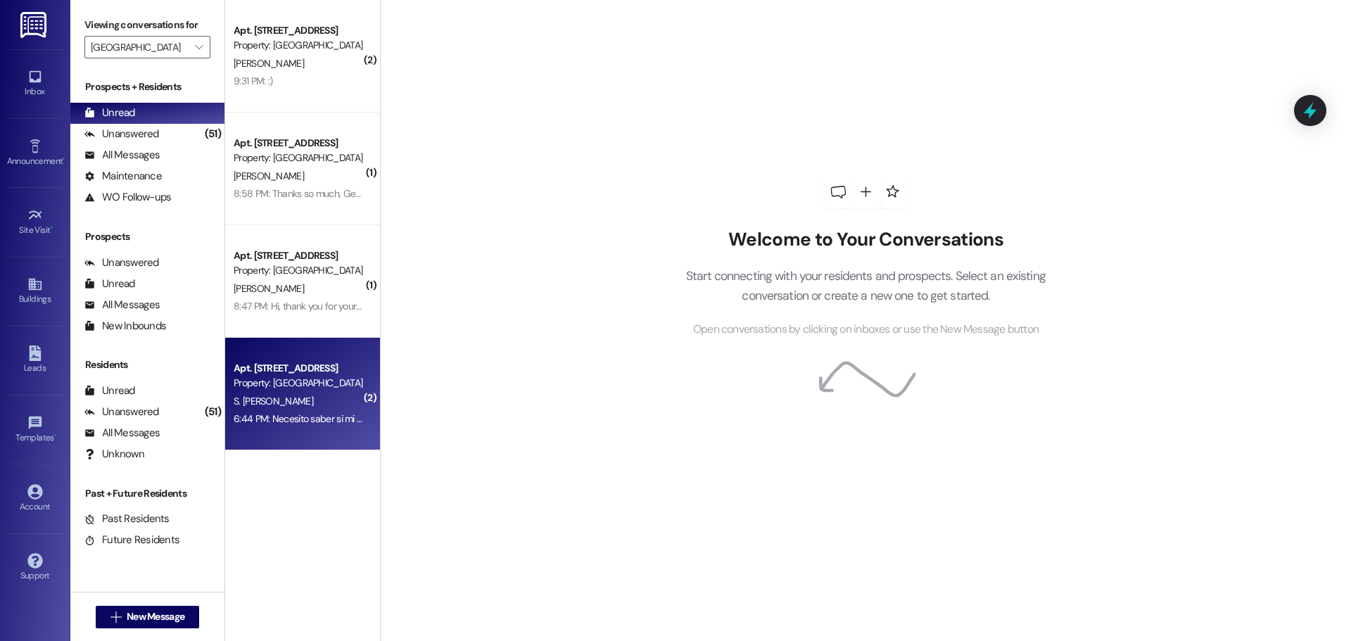
click at [276, 376] on div "Property: [GEOGRAPHIC_DATA]" at bounding box center [299, 383] width 130 height 15
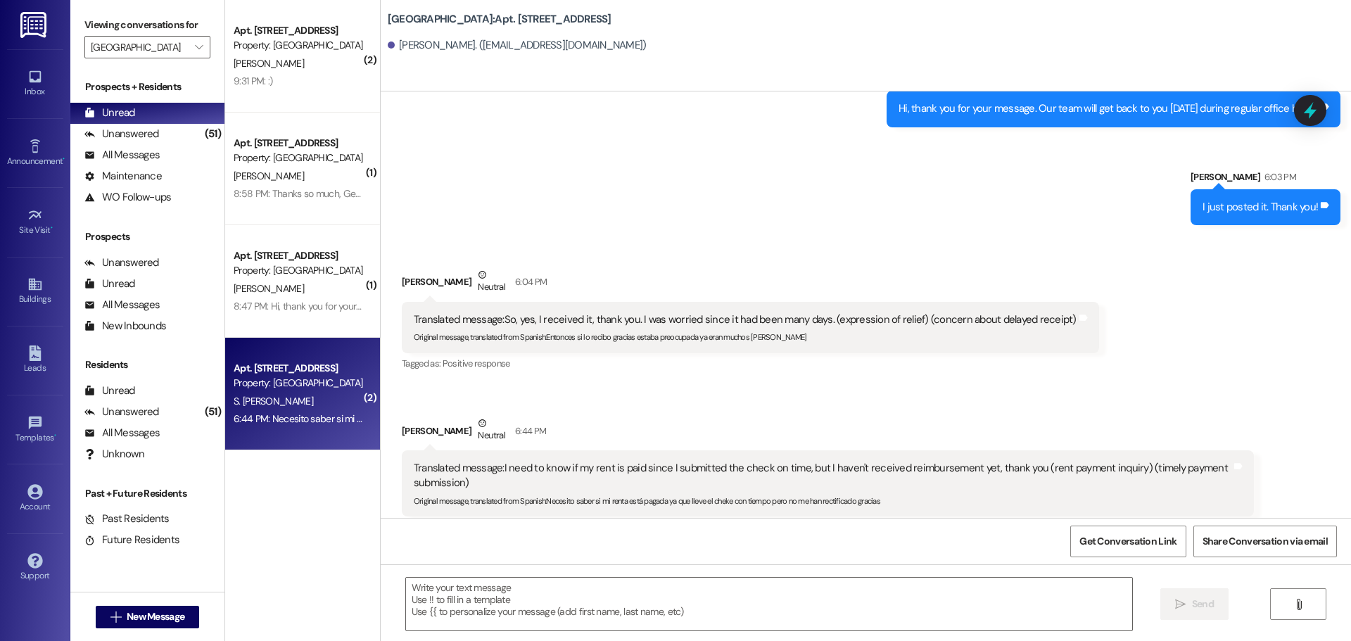
scroll to position [2630, 0]
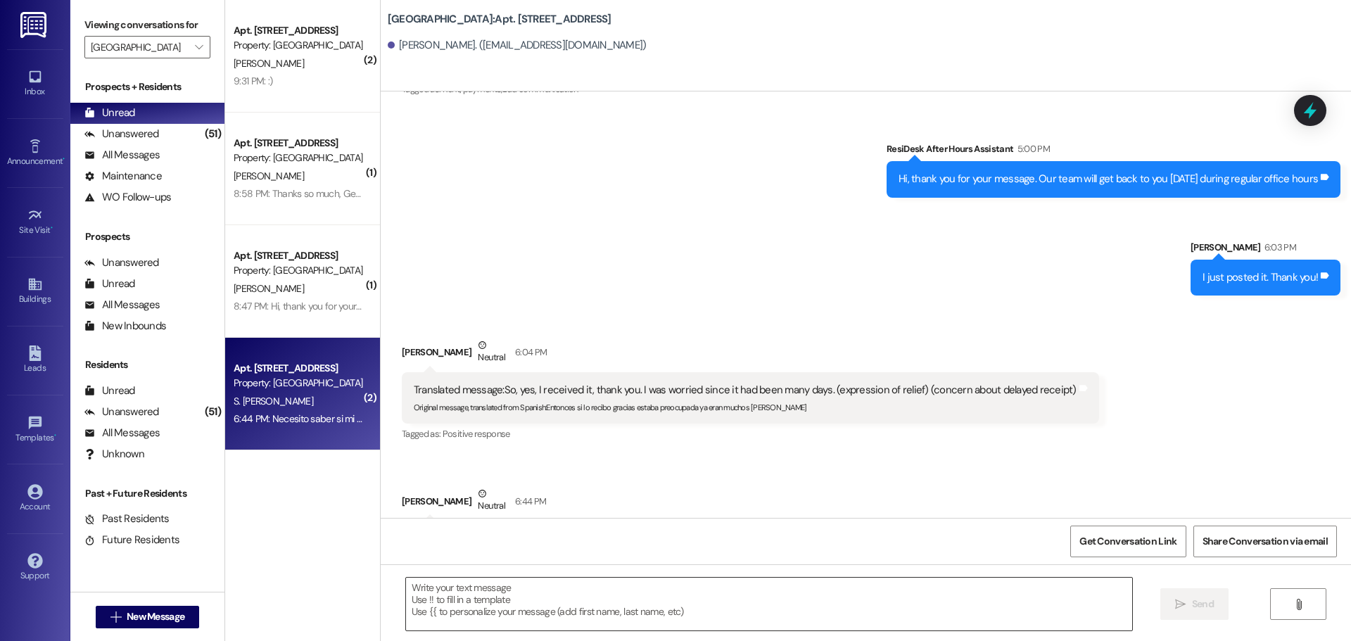
click at [443, 600] on textarea at bounding box center [769, 604] width 726 height 53
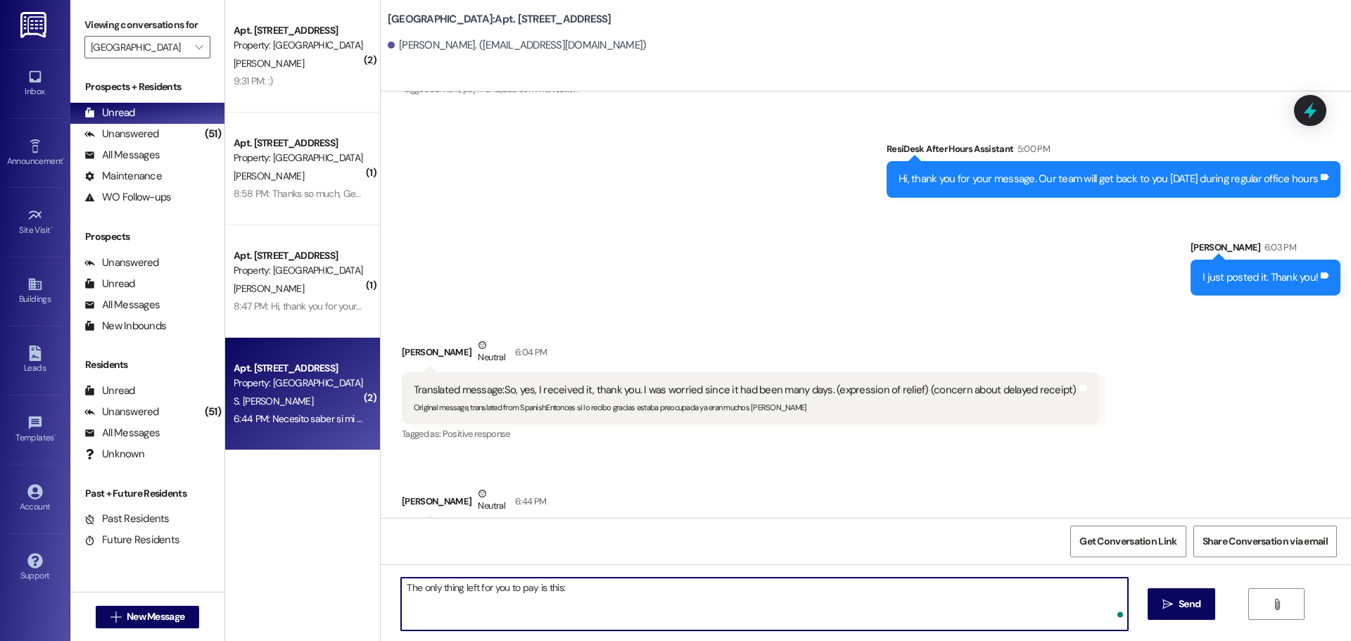
paste textarea "[DATE] elec Electric from [DATE] to [DATE] 7.13"
click at [621, 588] on textarea "The only thing left for you to pay is this: [DATE] elec Electric from [DATE] to…" at bounding box center [764, 604] width 726 height 53
click at [640, 590] on textarea "The only thing left for you to pay is this: [DATE] elec Electric from [DATE] to…" at bounding box center [764, 604] width 726 height 53
click at [640, 590] on textarea "The only thing left for you to pay is this: [DATE] Electric from [DATE] to [DAT…" at bounding box center [764, 604] width 726 height 53
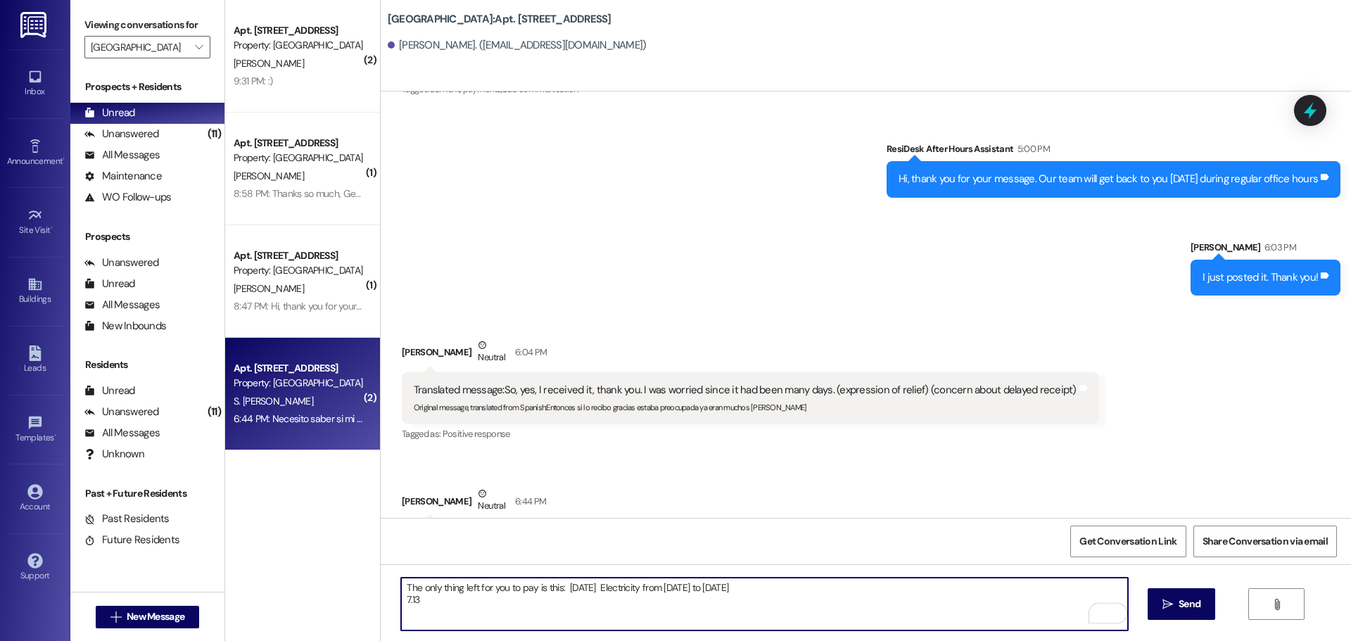
click at [770, 587] on textarea "The only thing left for you to pay is this: [DATE] Electricity from [DATE] to […" at bounding box center [764, 604] width 726 height 53
click at [779, 586] on textarea "The only thing left for you to pay is this: [DATE] Electricity from [DATE] to […" at bounding box center [764, 604] width 726 height 53
click at [798, 594] on textarea "The only thing left for you to pay is this: [DATE] Electricity from [DATE] to […" at bounding box center [764, 604] width 726 height 53
click at [794, 585] on textarea "The only thing left for you to pay is this: [DATE] Electricity from [DATE] to […" at bounding box center [764, 604] width 726 height 53
click at [560, 587] on textarea "The only thing left for you to pay is this: [DATE] Electricity from [DATE] to […" at bounding box center [764, 604] width 726 height 53
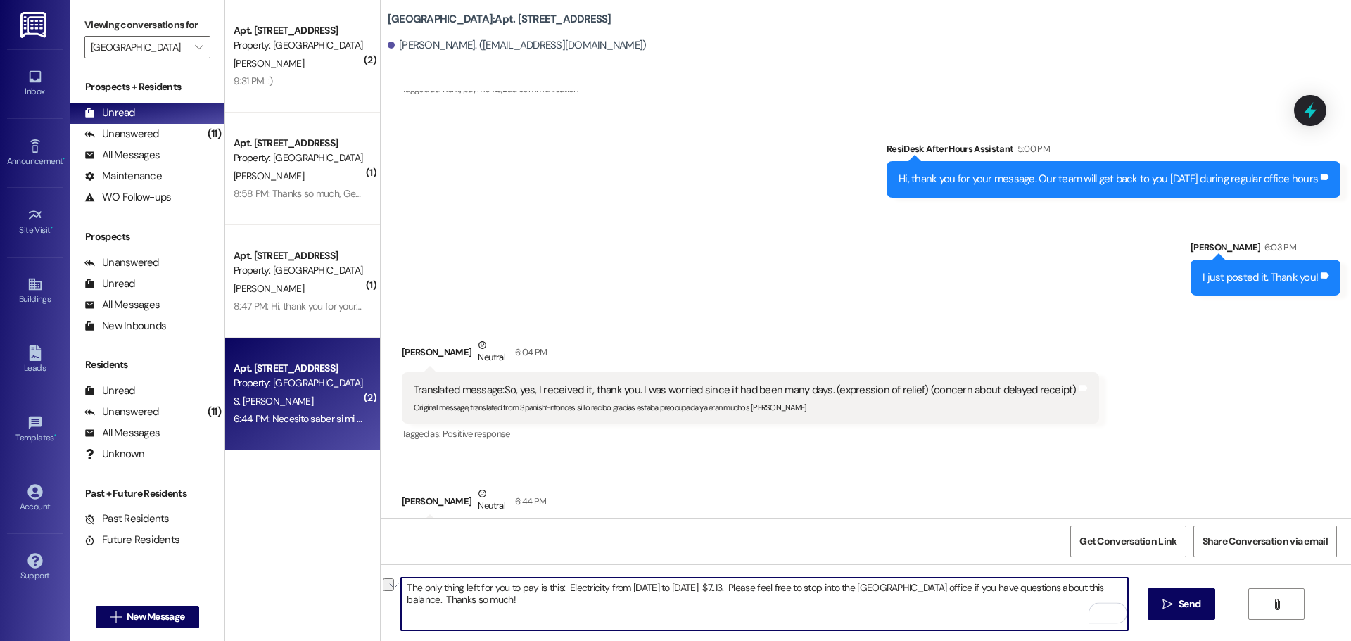
drag, startPoint x: 560, startPoint y: 587, endPoint x: 739, endPoint y: 583, distance: 178.7
click at [739, 583] on textarea "The only thing left for you to pay is this: Electricity from [DATE] to [DATE] $…" at bounding box center [764, 604] width 726 height 53
drag, startPoint x: 640, startPoint y: 582, endPoint x: 706, endPoint y: 624, distance: 77.5
click at [706, 624] on textarea "The only thing left for you to pay is this: Electricity from [DATE] to [DATE] $…" at bounding box center [764, 604] width 726 height 53
drag, startPoint x: 835, startPoint y: 585, endPoint x: 853, endPoint y: 587, distance: 18.4
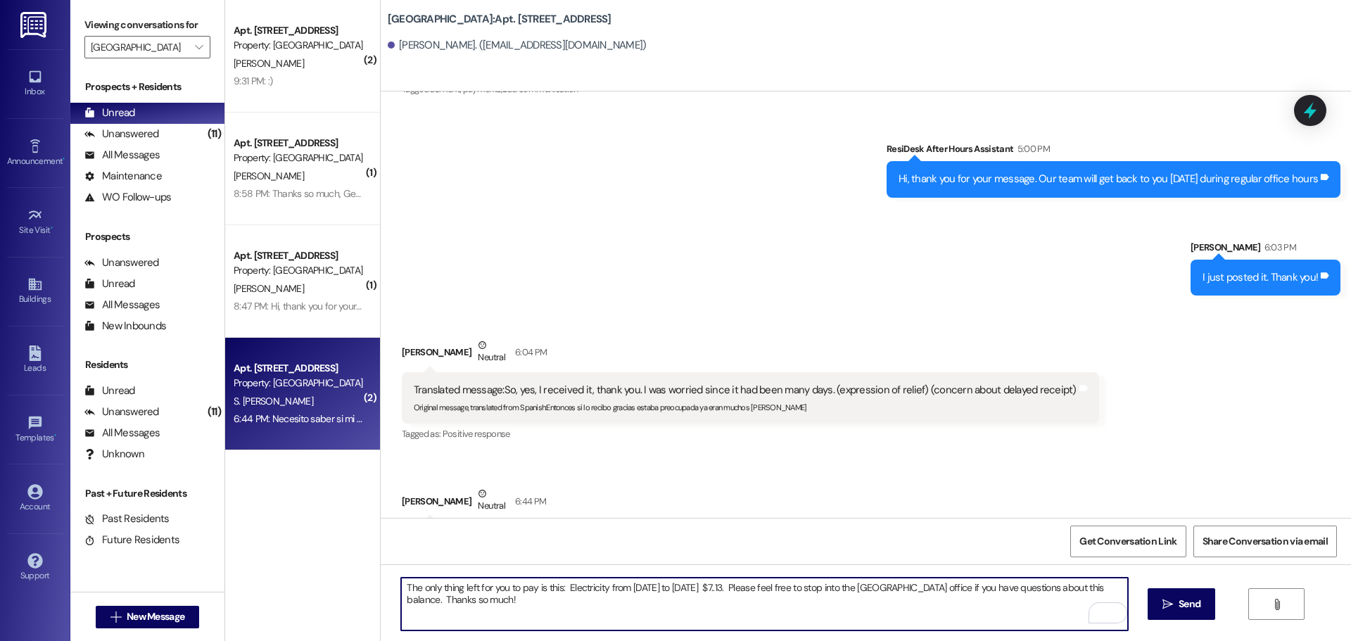
click at [853, 587] on textarea "The only thing left for you to pay is this: Electricity from [DATE] to [DATE] $…" at bounding box center [764, 604] width 726 height 53
type textarea "The only thing left for you to pay is this: Electricity from [DATE] to [DATE] $…"
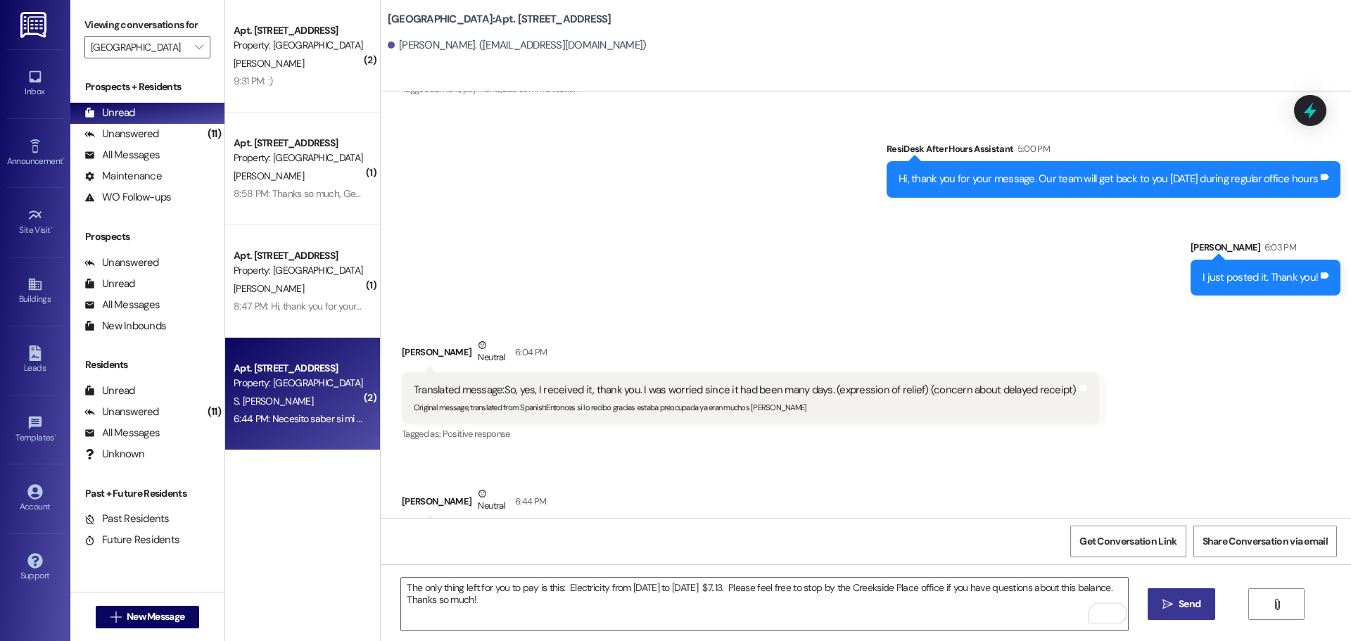
click at [1178, 601] on span "Send" at bounding box center [1189, 604] width 22 height 15
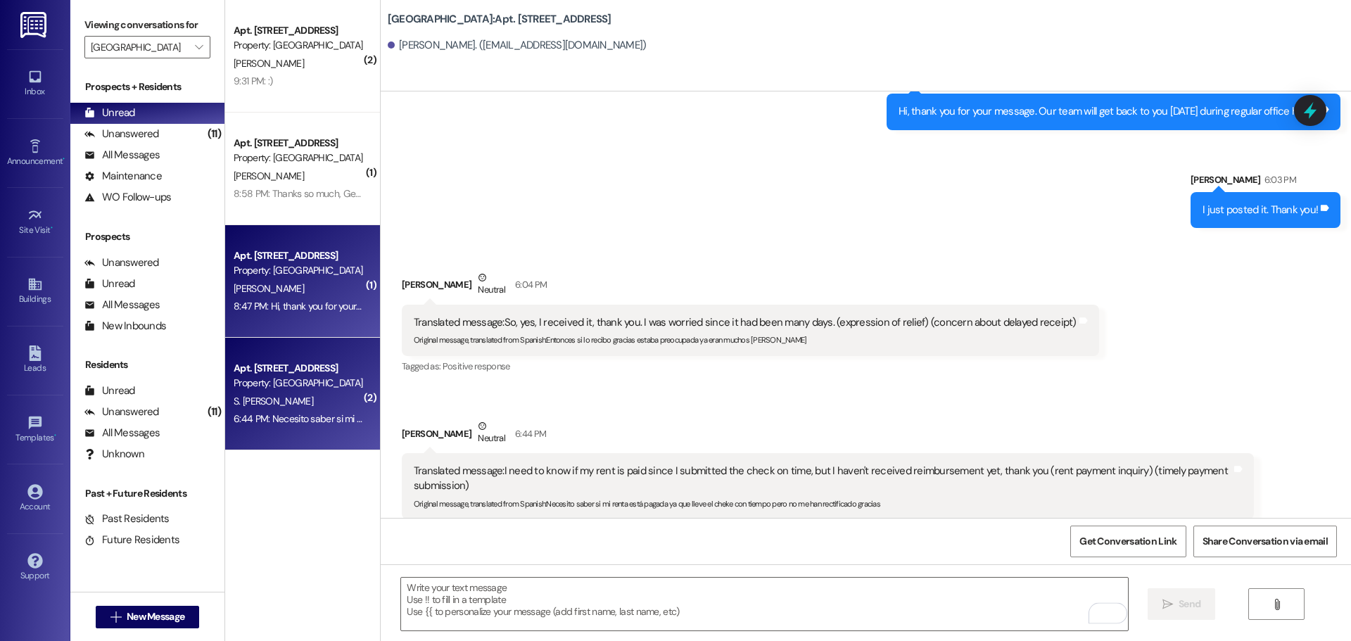
scroll to position [2700, 0]
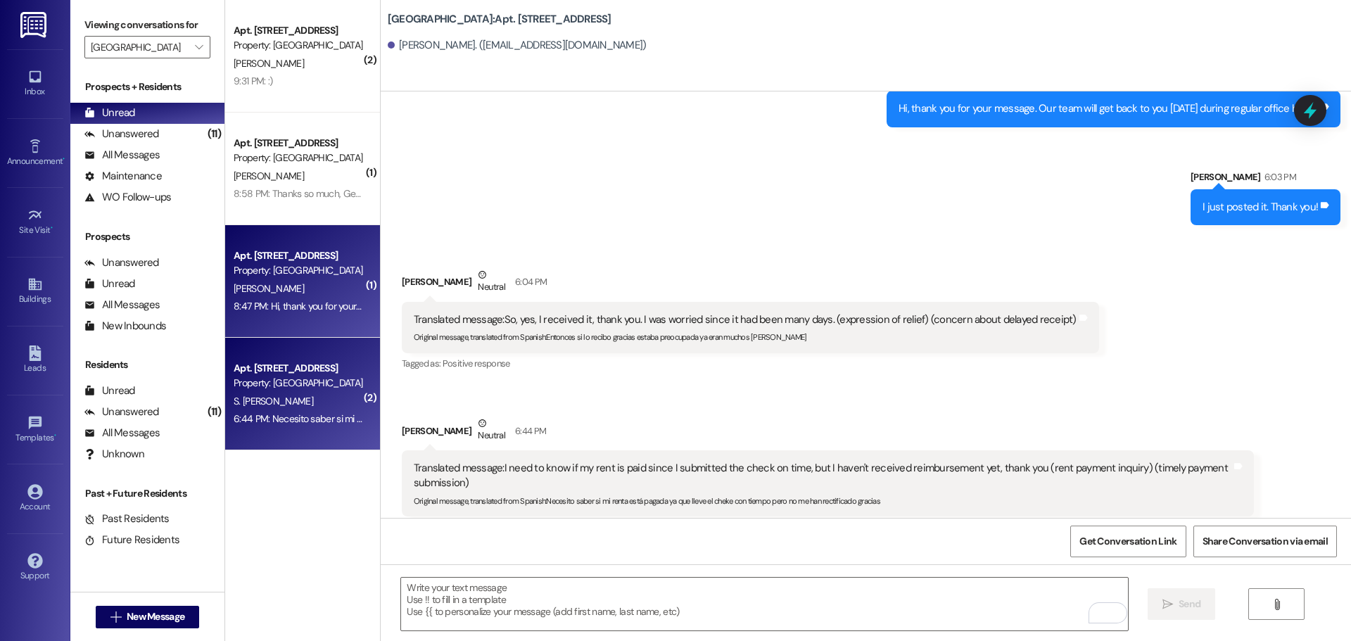
click at [284, 296] on div "[PERSON_NAME]" at bounding box center [298, 289] width 133 height 18
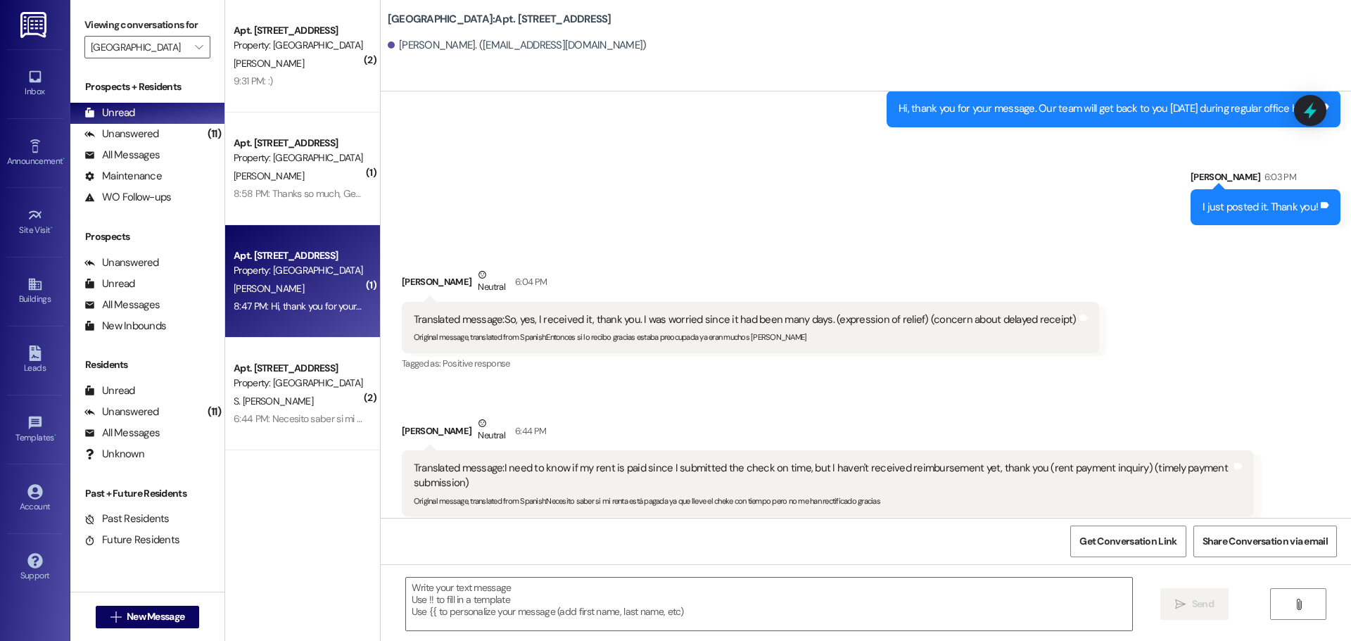
click at [284, 296] on div "[PERSON_NAME]" at bounding box center [298, 289] width 133 height 18
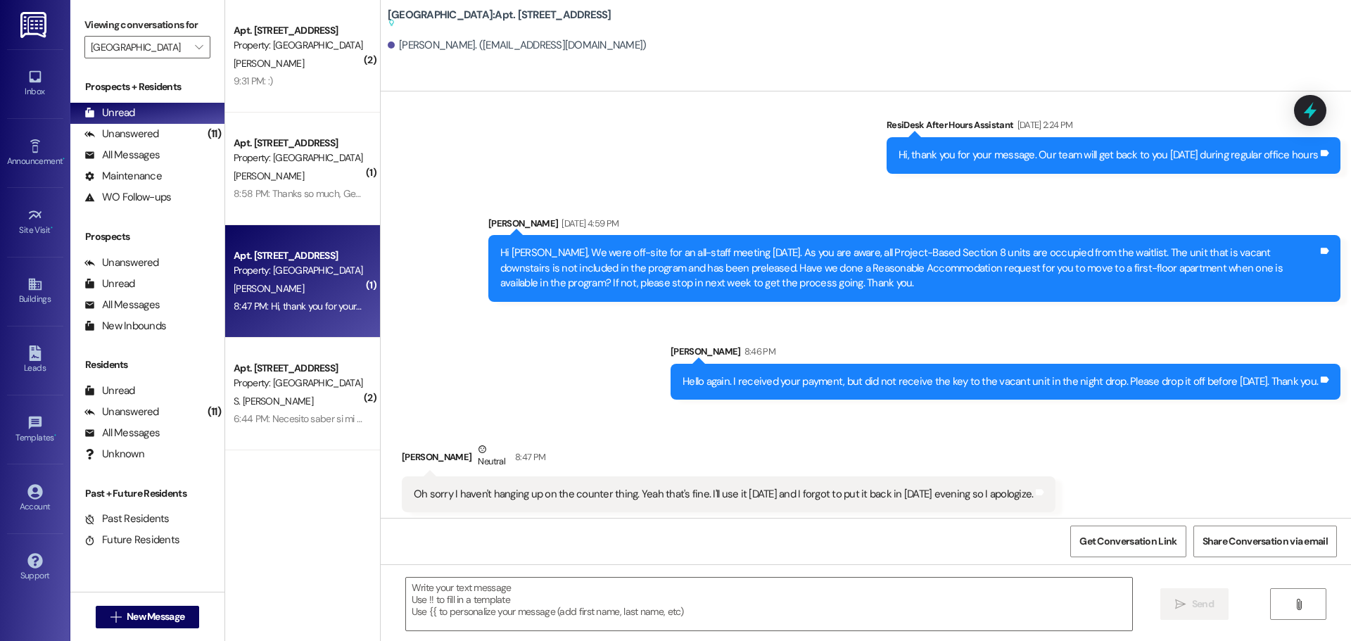
scroll to position [1927, 0]
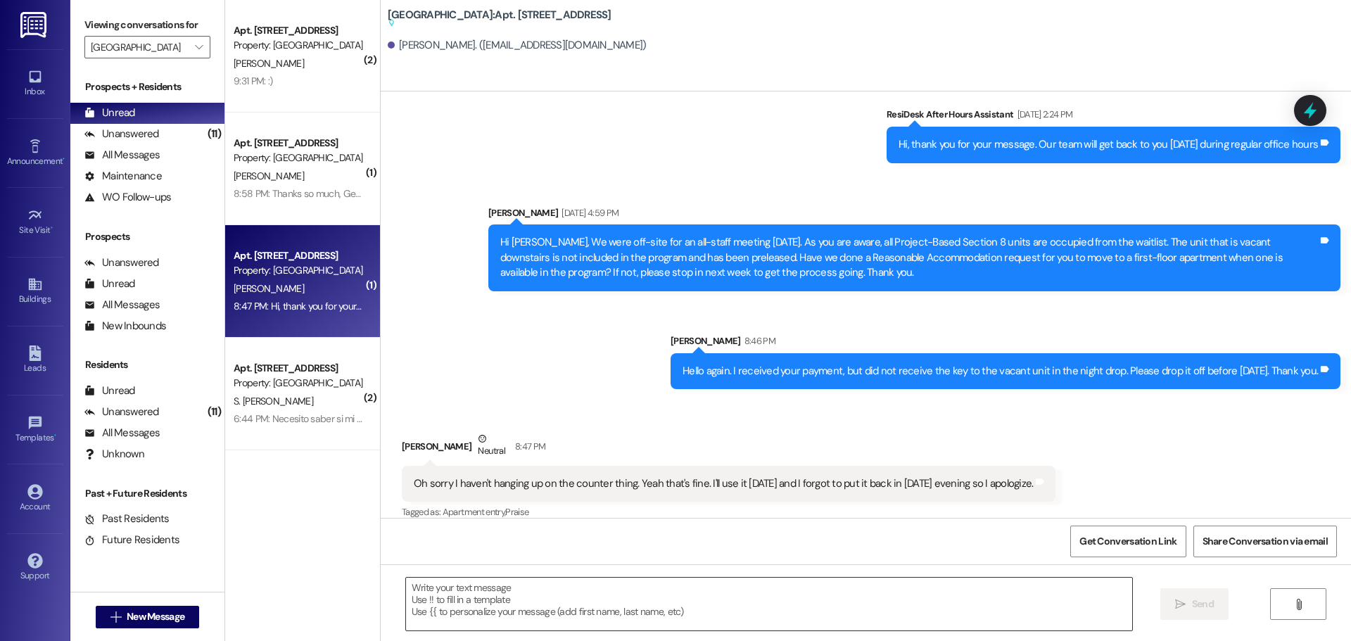
click at [495, 597] on textarea at bounding box center [769, 604] width 726 height 53
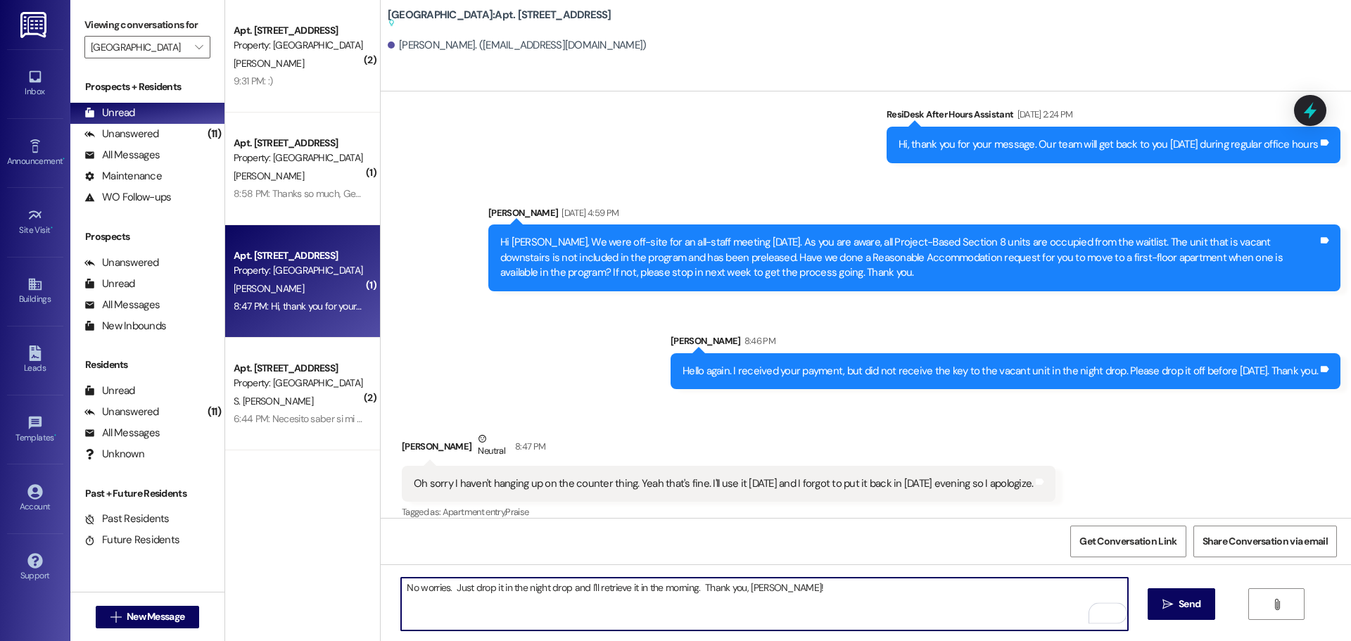
click at [759, 584] on textarea "No worries. Just drop it in the night drop and I'll retrieve it in the morning.…" at bounding box center [764, 604] width 726 height 53
type textarea "No worries. Just drop it in the night drop and I'll retrieve it in the morning.…"
click at [1172, 600] on span " Send" at bounding box center [1181, 604] width 44 height 15
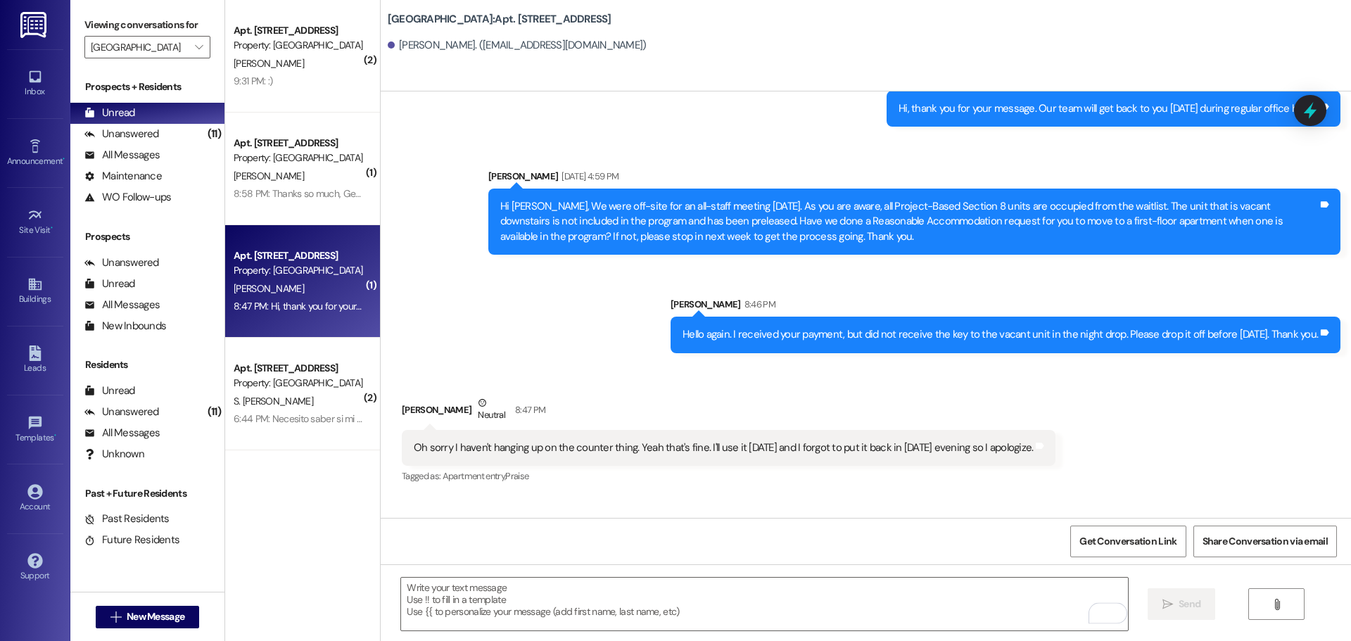
scroll to position [1891, 0]
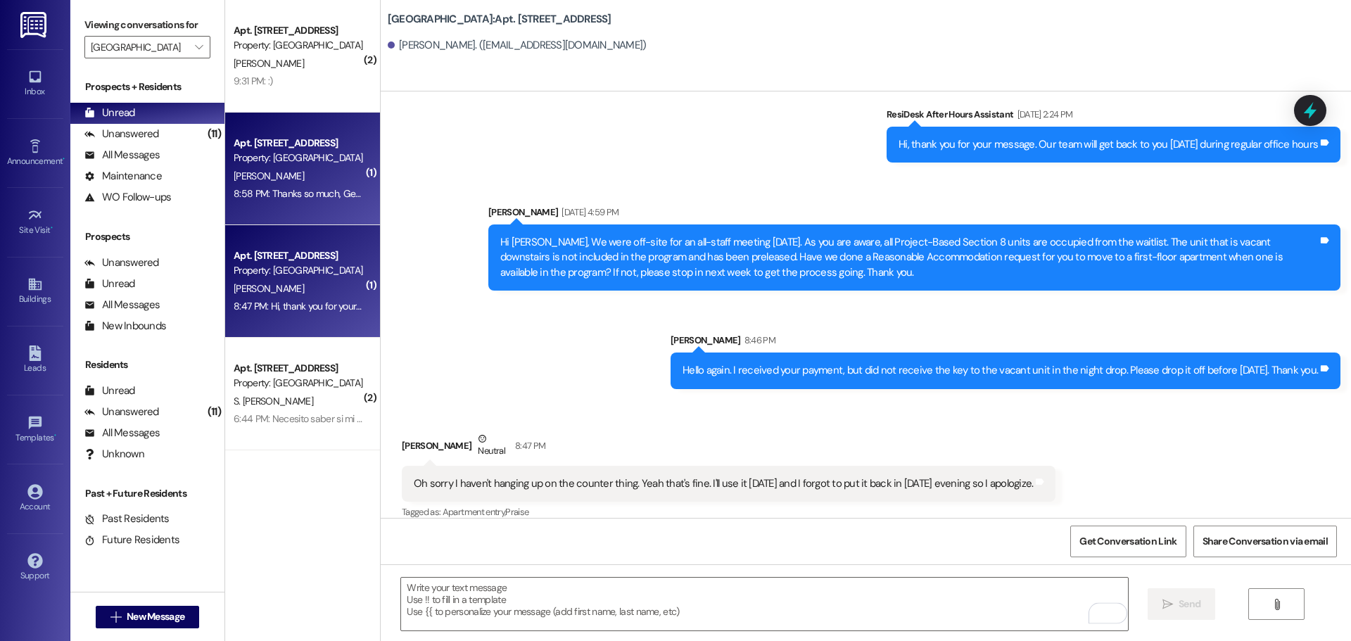
click at [272, 186] on div "8:58 PM: Thanks so much, Genesis!!! You are gracious beyond compare!!! 8:58 PM:…" at bounding box center [298, 194] width 133 height 18
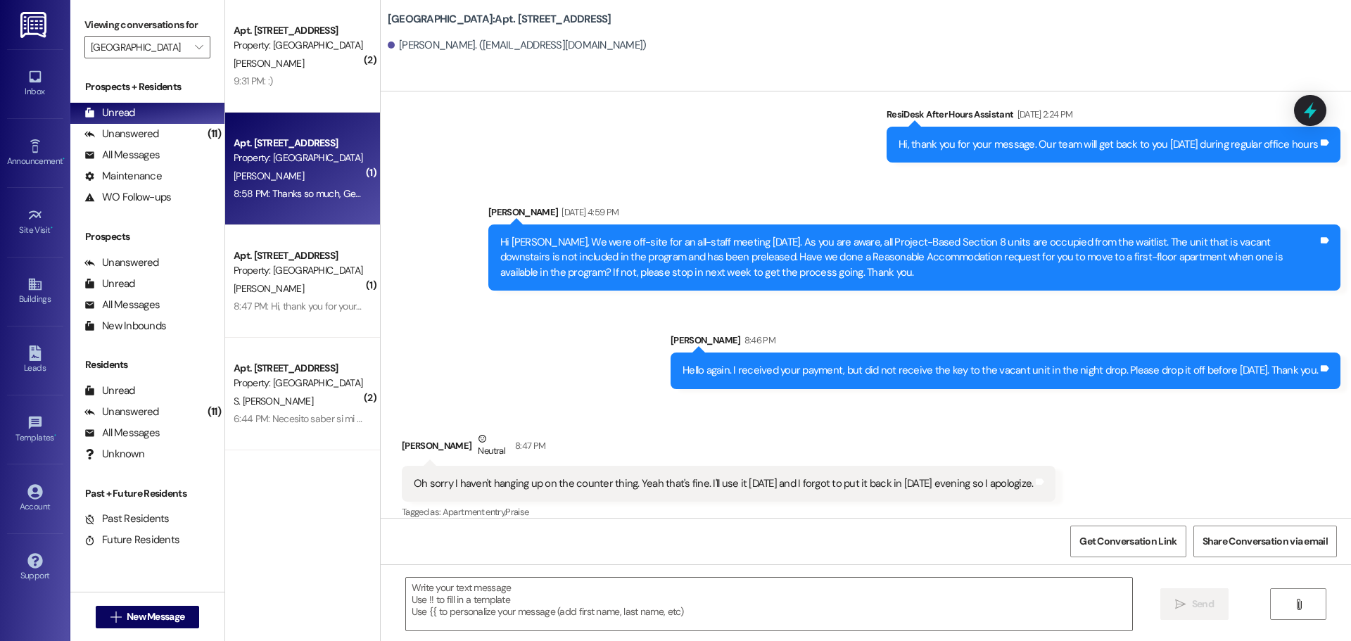
click at [272, 186] on div "8:58 PM: Thanks so much, Genesis!!! You are gracious beyond compare!!! 8:58 PM:…" at bounding box center [298, 194] width 133 height 18
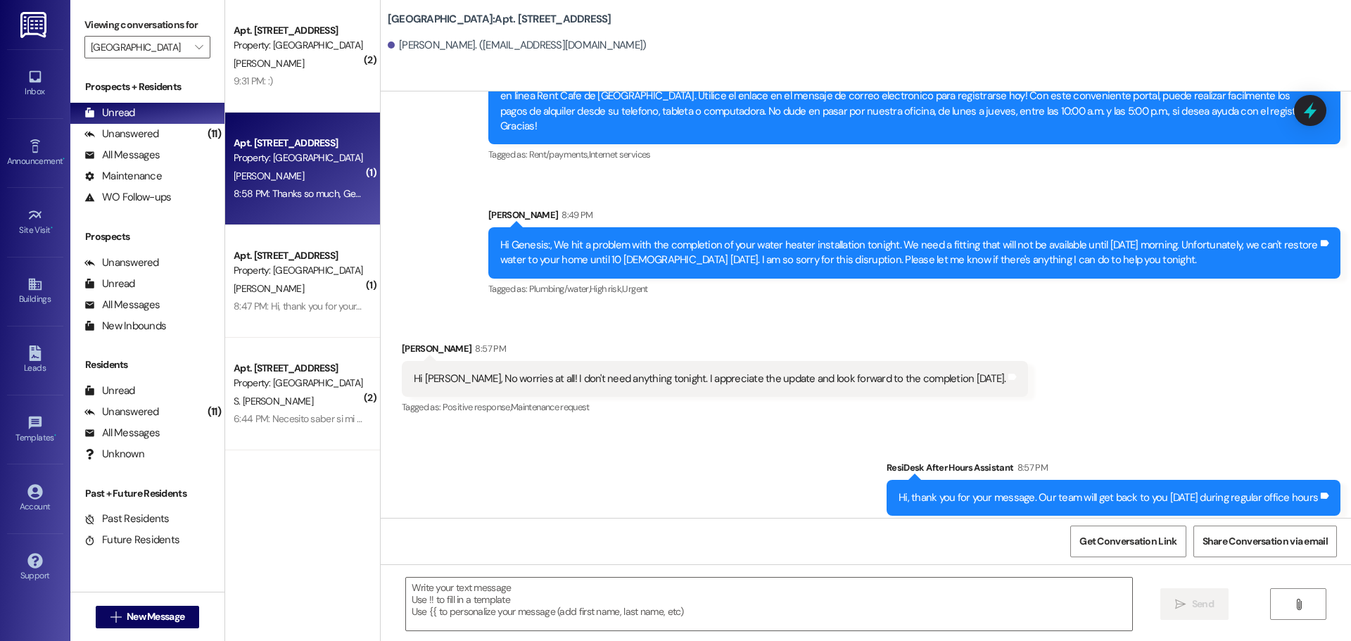
scroll to position [36906, 0]
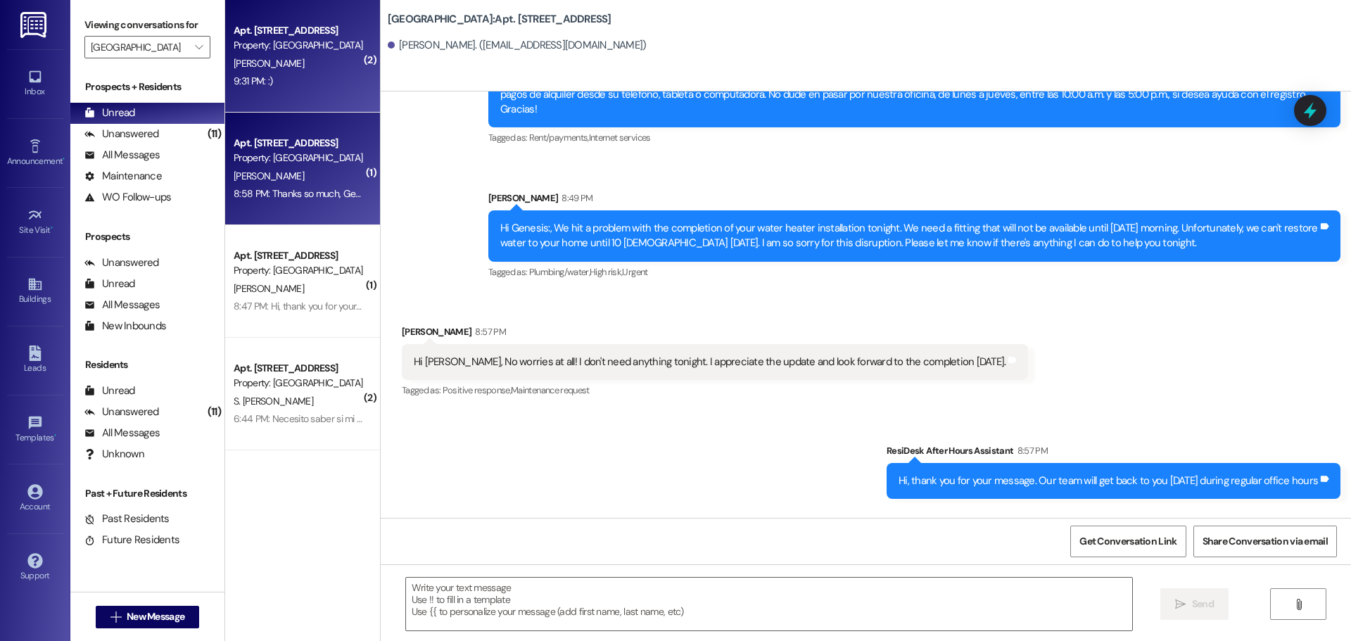
click at [278, 66] on div "[PERSON_NAME]" at bounding box center [298, 64] width 133 height 18
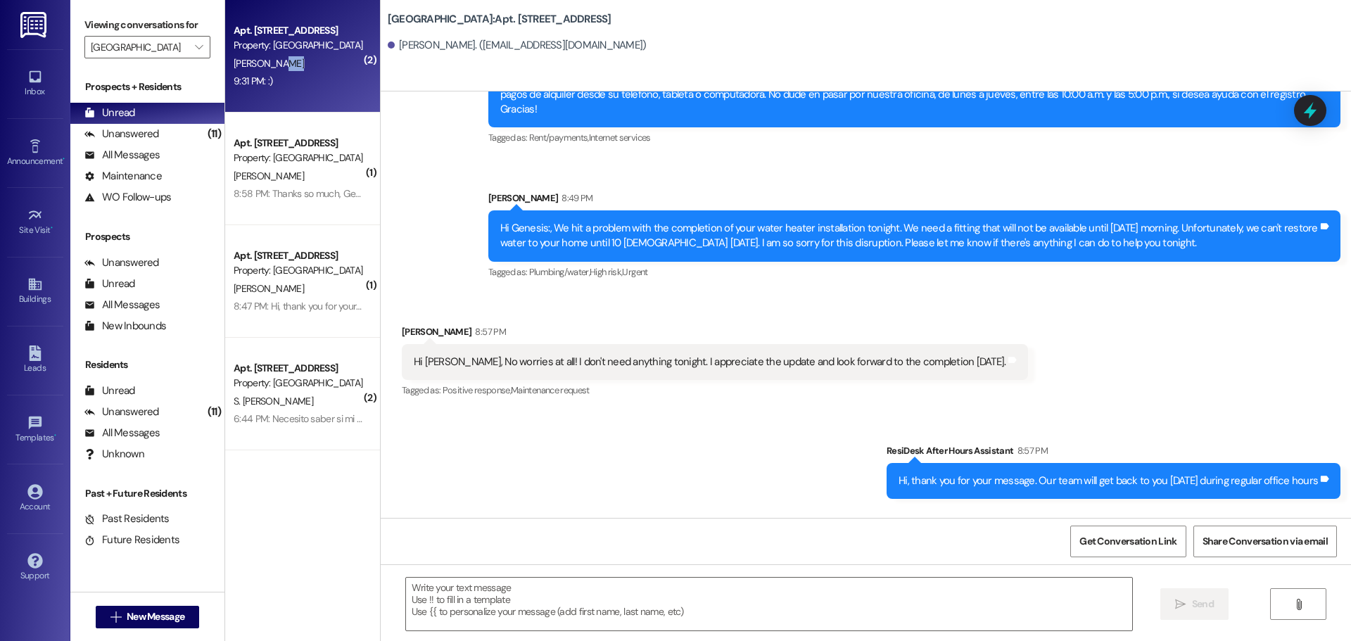
click at [278, 66] on div "[PERSON_NAME]" at bounding box center [298, 64] width 133 height 18
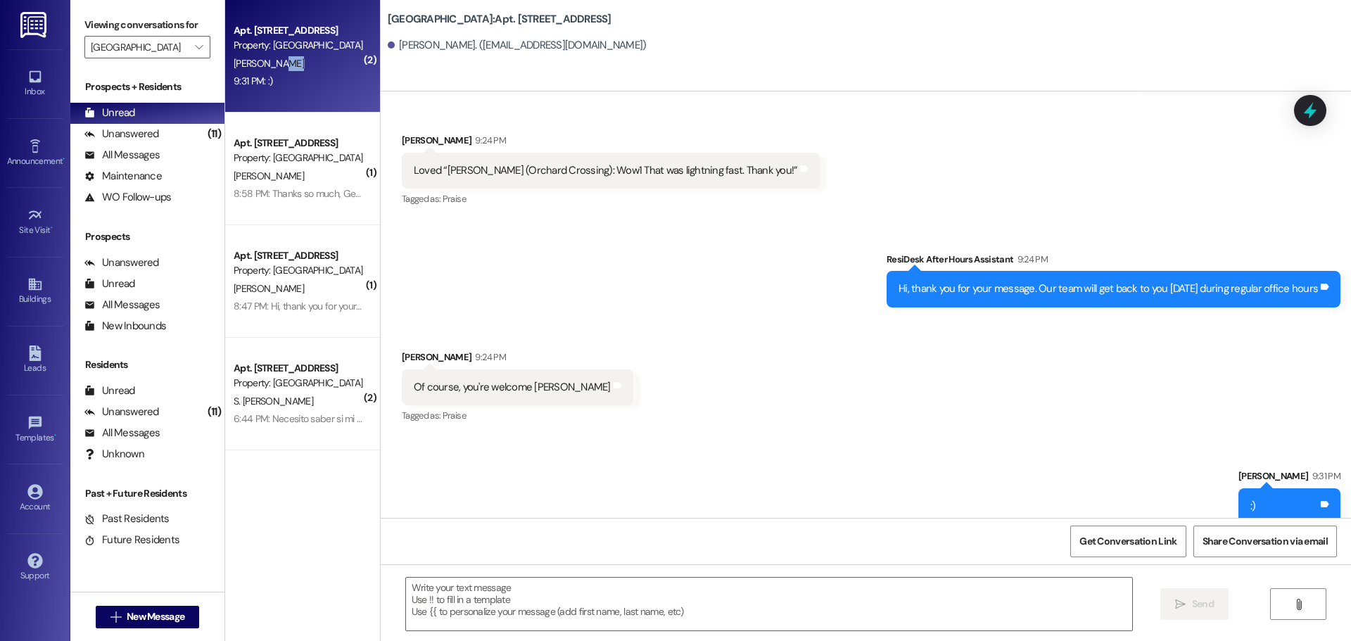
scroll to position [2338, 0]
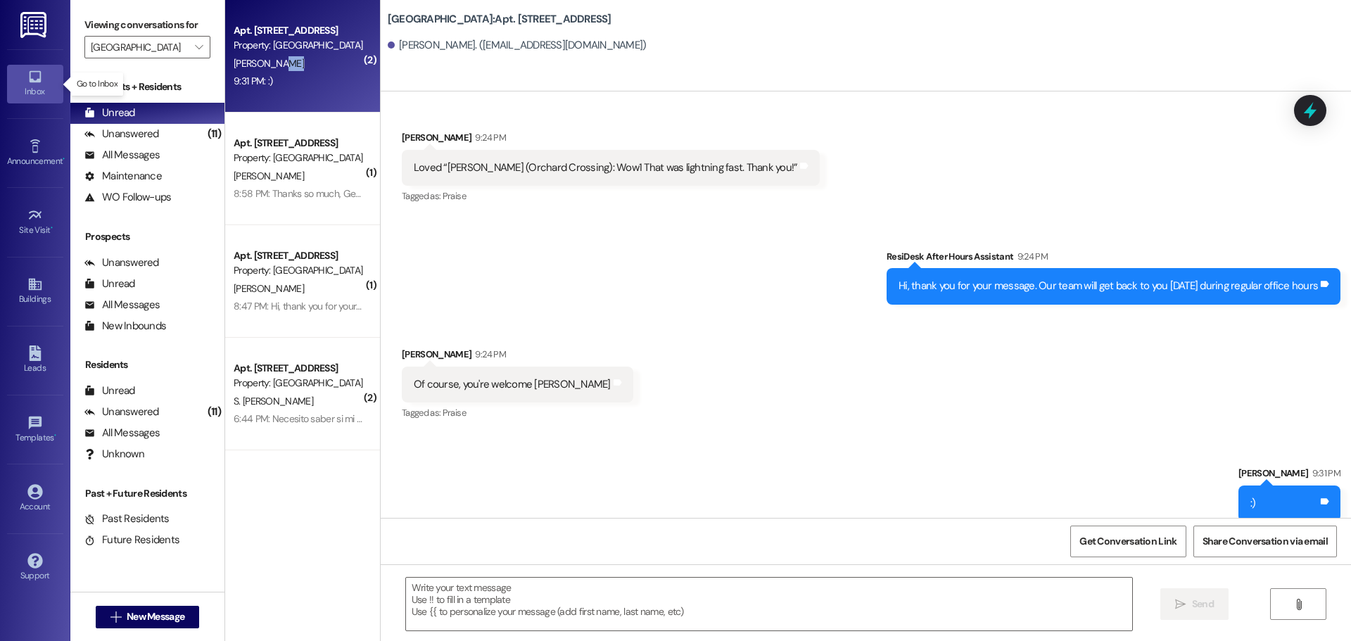
click at [34, 75] on icon at bounding box center [34, 76] width 15 height 15
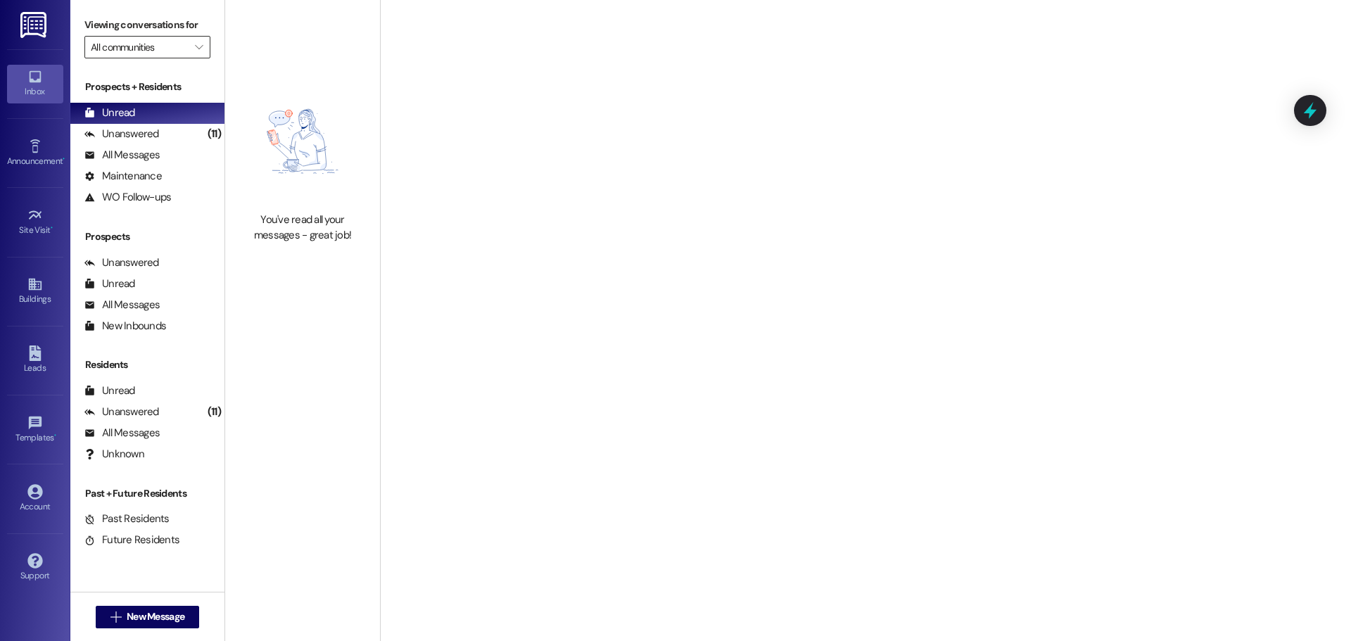
click at [98, 50] on input "All communities" at bounding box center [139, 47] width 97 height 23
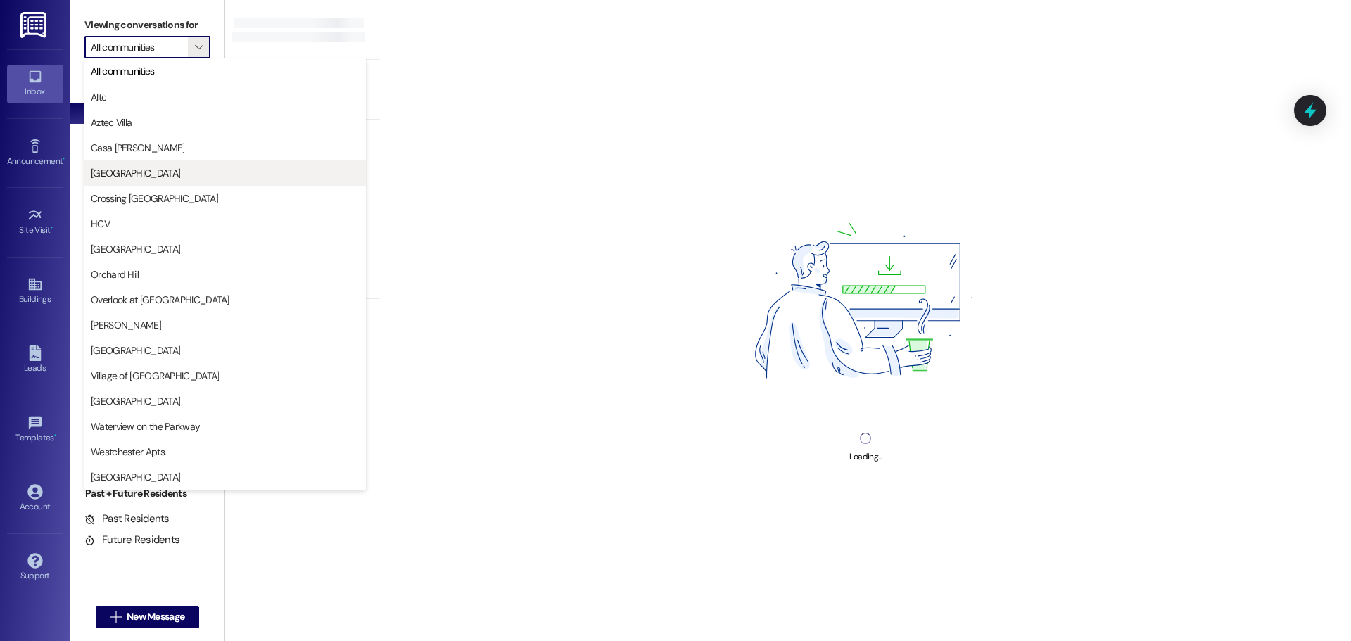
click at [123, 166] on span "[GEOGRAPHIC_DATA]" at bounding box center [135, 173] width 89 height 14
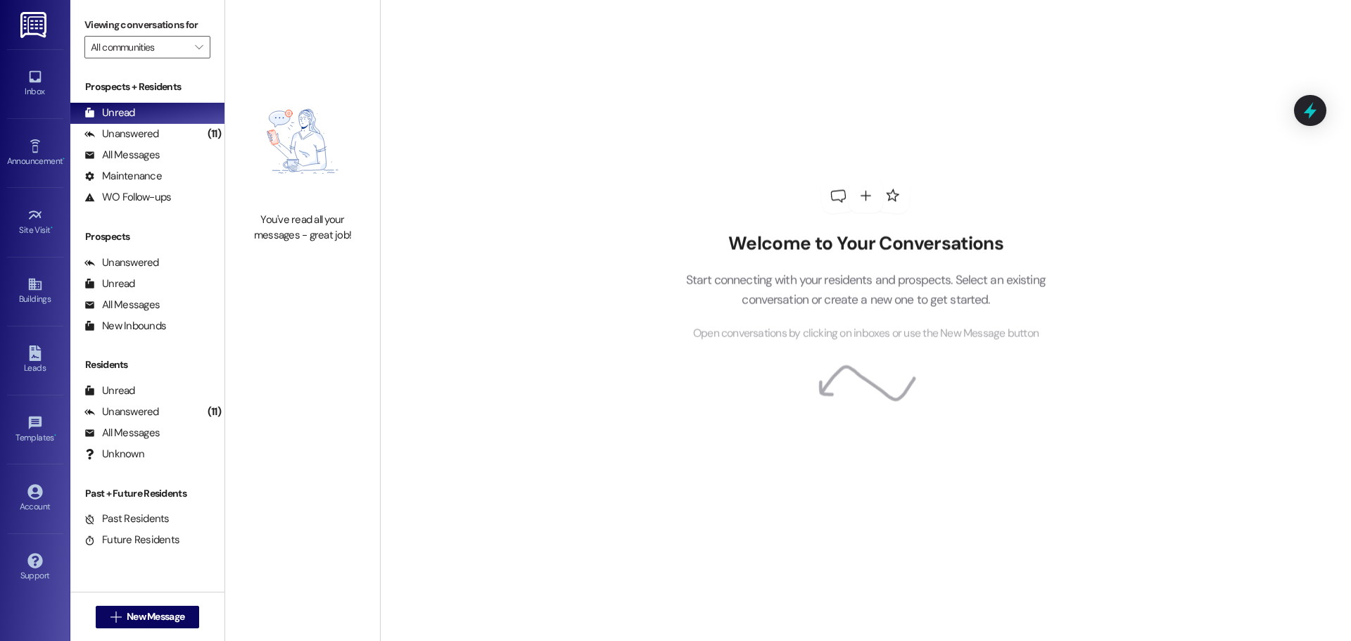
type input "[GEOGRAPHIC_DATA]"
click at [35, 20] on img at bounding box center [34, 25] width 29 height 26
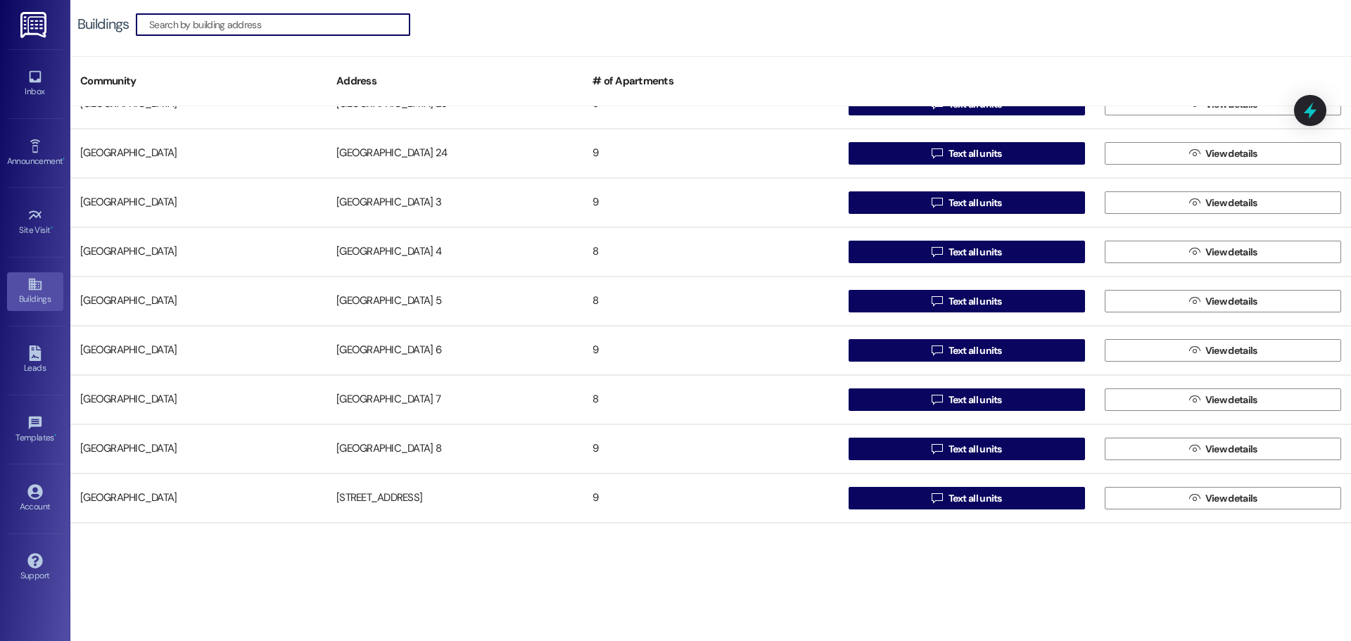
scroll to position [914, 0]
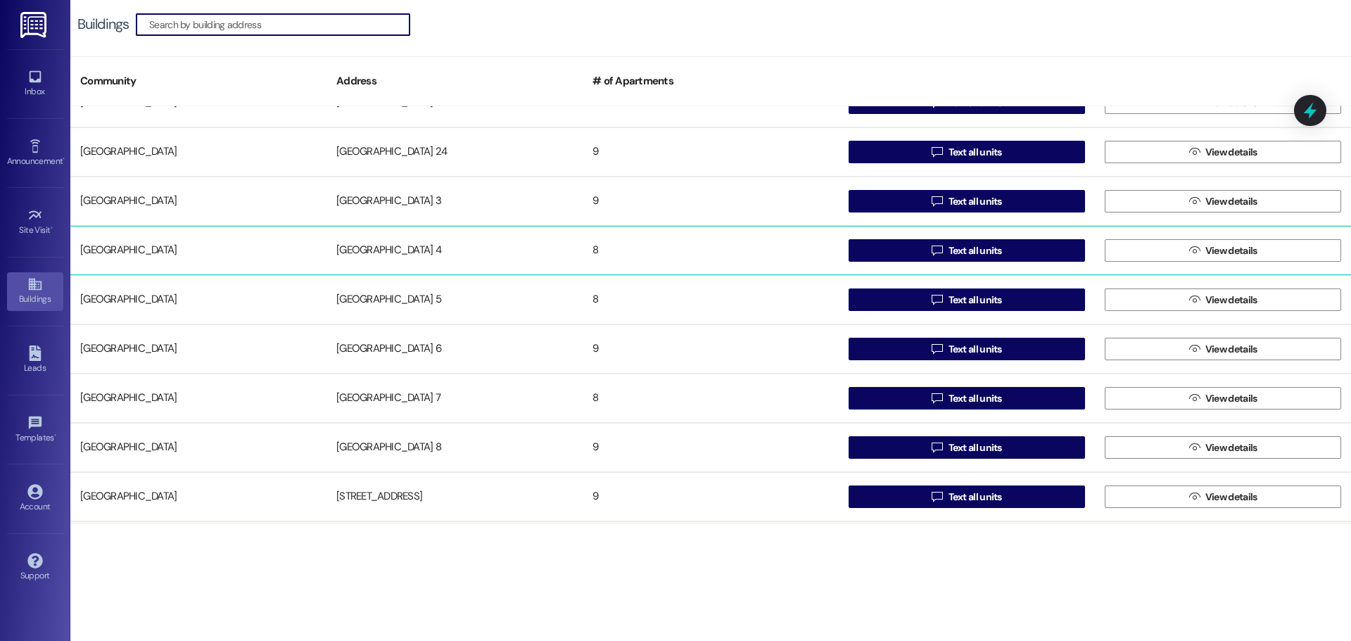
click at [353, 248] on div "[GEOGRAPHIC_DATA] 4" at bounding box center [454, 250] width 256 height 28
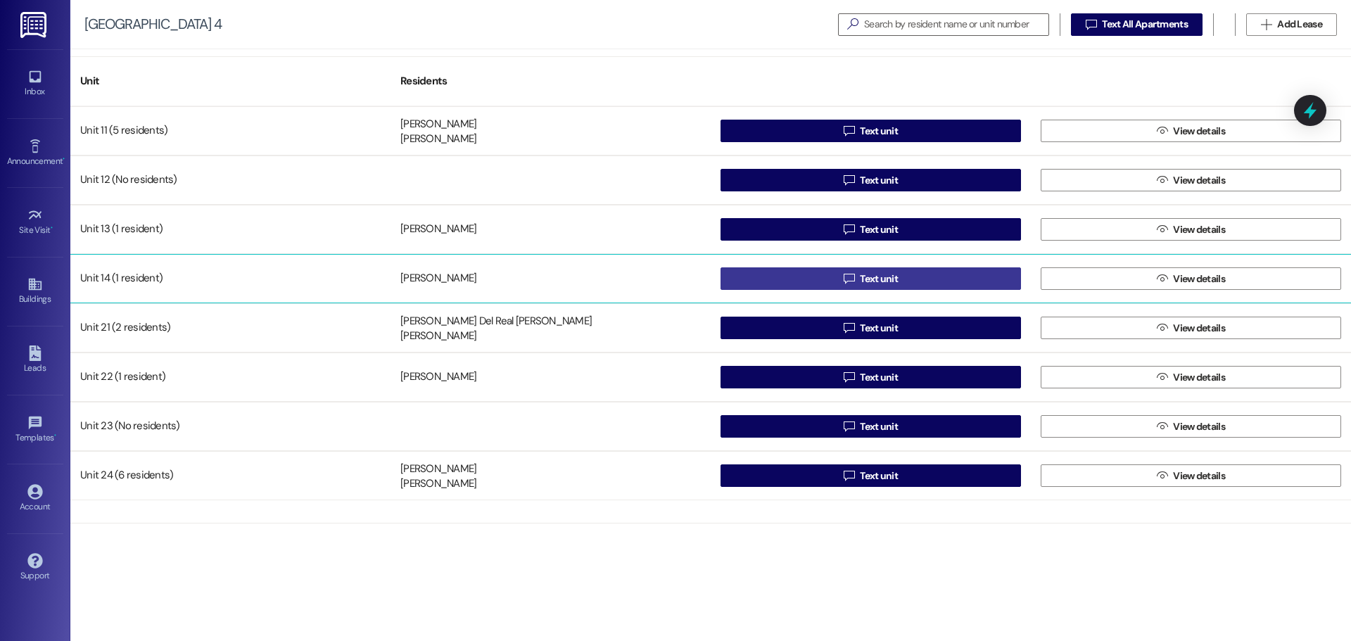
click at [777, 270] on button " Text unit" at bounding box center [870, 278] width 300 height 23
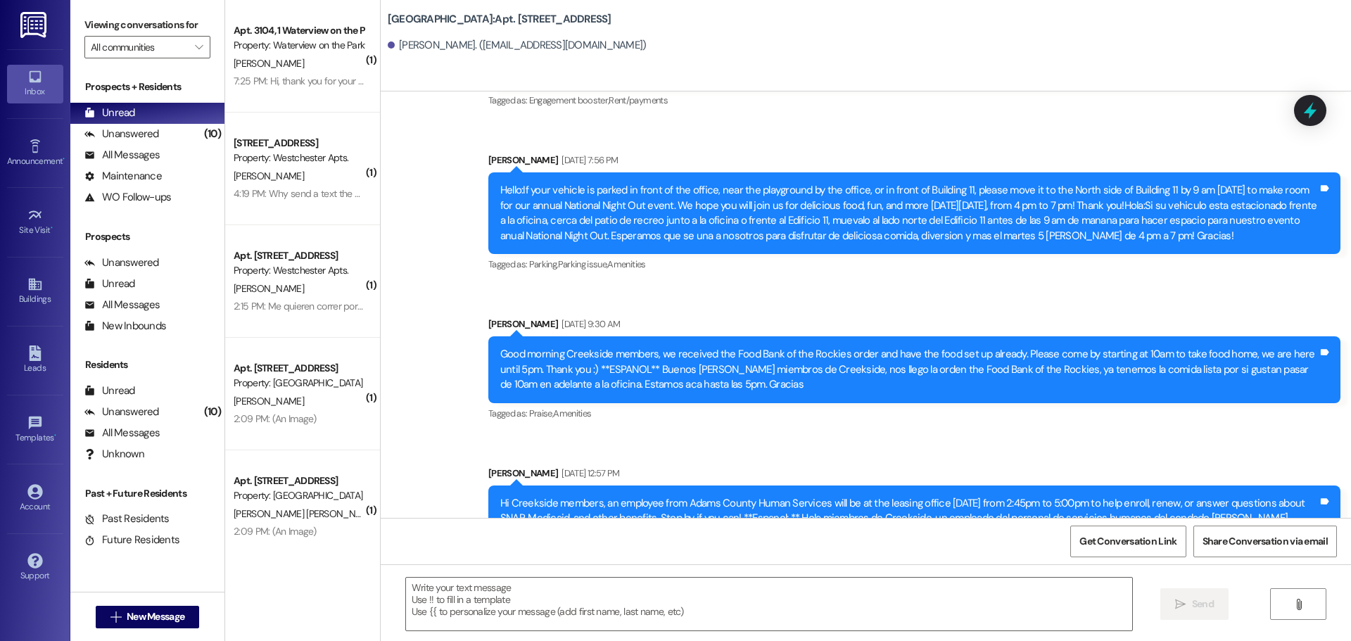
scroll to position [39638, 0]
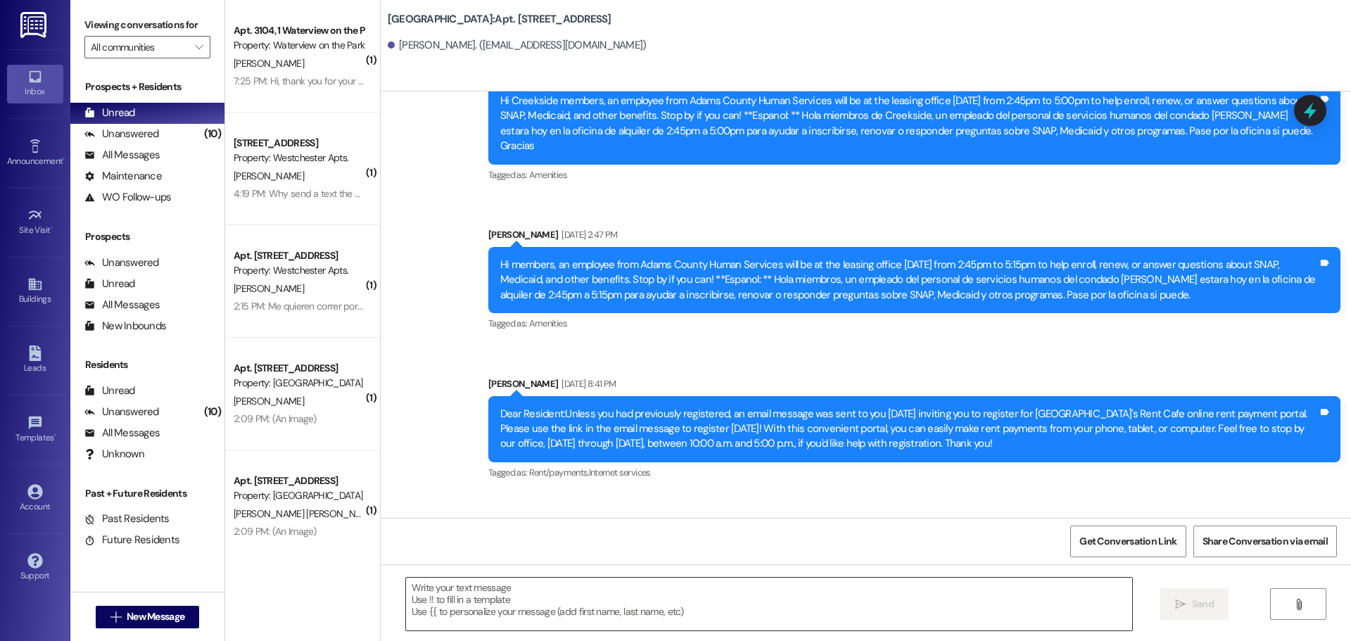
click at [480, 588] on textarea at bounding box center [769, 604] width 726 height 53
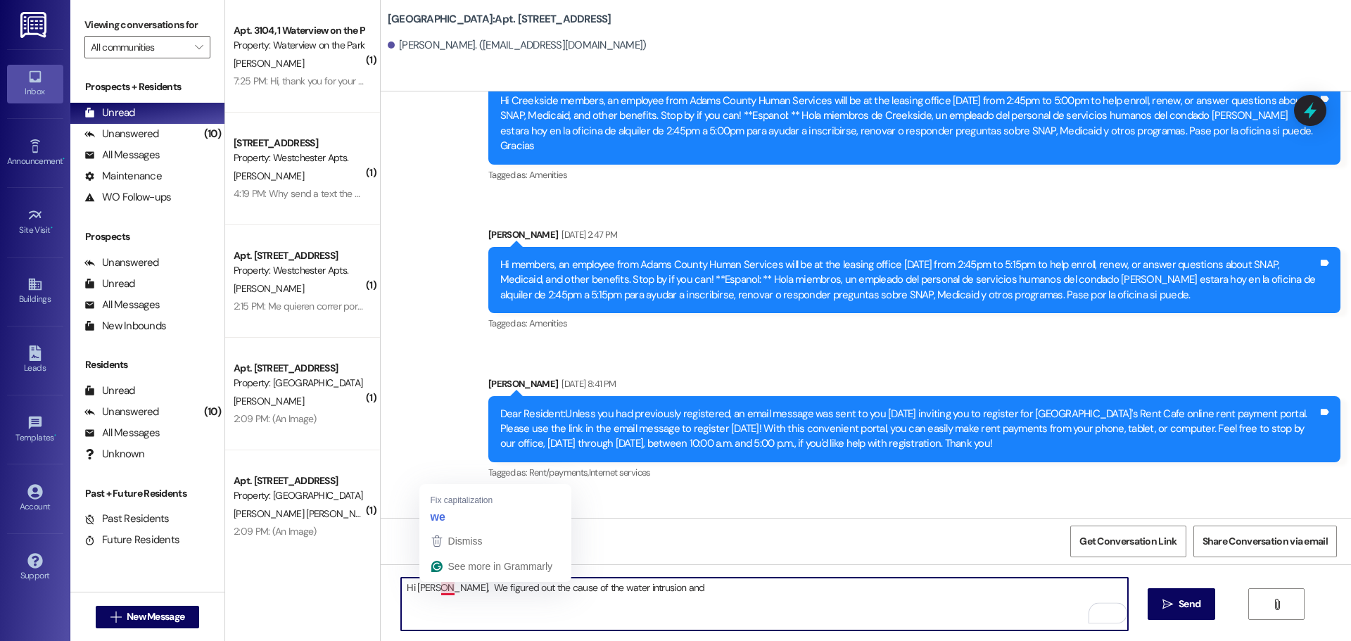
click at [435, 589] on textarea "Hi [PERSON_NAME], We figured out the cause of the water intrusion and" at bounding box center [764, 604] width 726 height 53
drag, startPoint x: 445, startPoint y: 590, endPoint x: 433, endPoint y: 592, distance: 12.8
click at [433, 592] on textarea "Hi [PERSON_NAME], We figured out the cause of the water intrusion and" at bounding box center [764, 604] width 726 height 53
type textarea "Hi [PERSON_NAME], The tfigured out the cause of the water intrusion and"
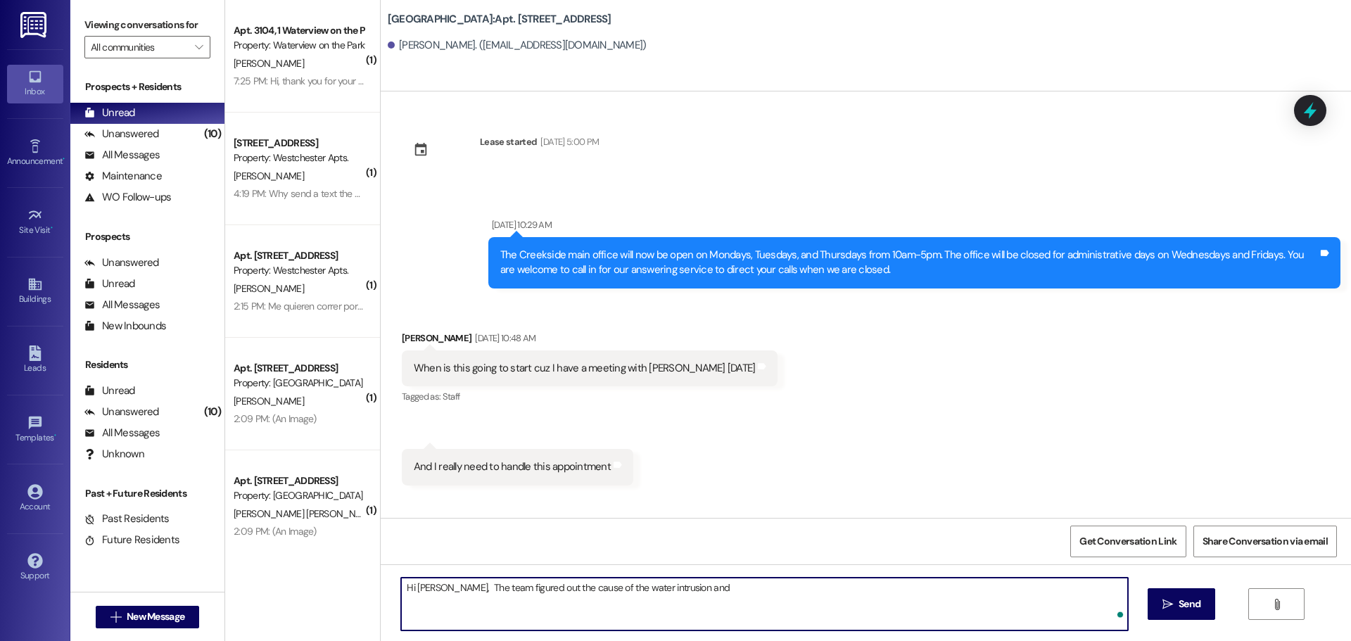
scroll to position [39638, 0]
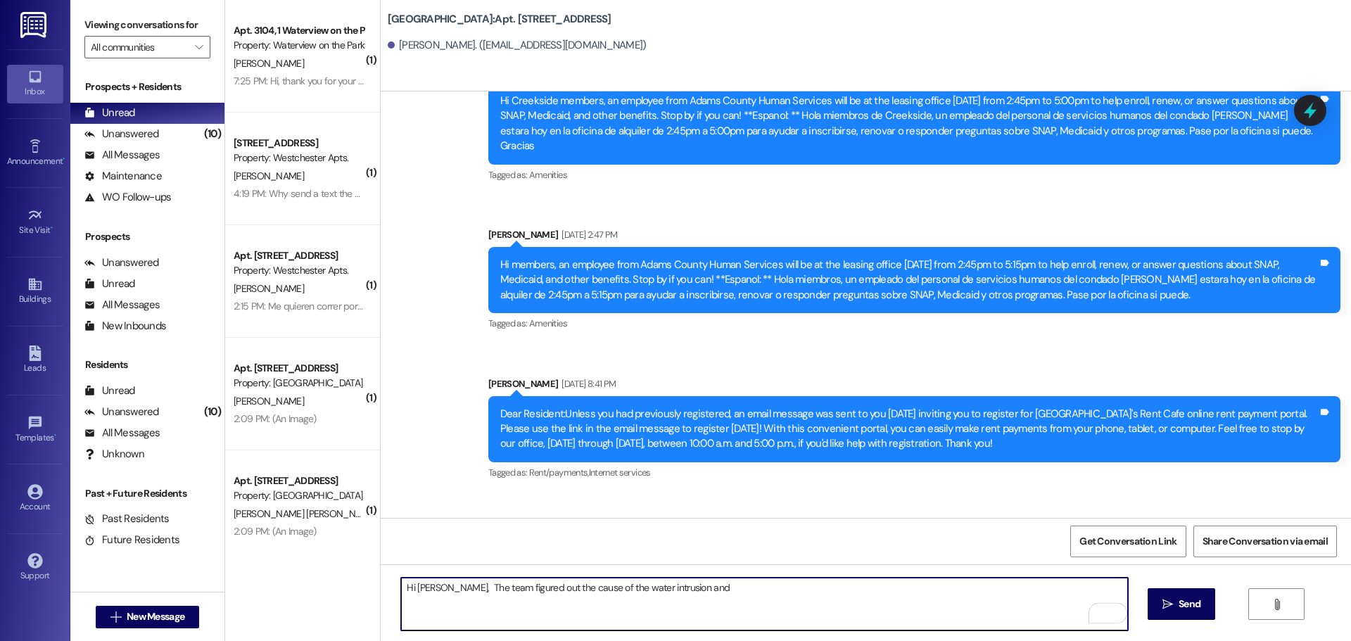
click at [672, 588] on textarea "Hi Kerri, The team figured out the cause of the water intrusion and" at bounding box center [764, 604] width 726 height 53
click at [1079, 589] on textarea "Hi Kerri, The team figured out the cause of the water intrusion this evening an…" at bounding box center [764, 604] width 726 height 53
click at [433, 587] on textarea "Hi Kerri, The team figured out the cause of the water intrusion this evening an…" at bounding box center [764, 604] width 726 height 53
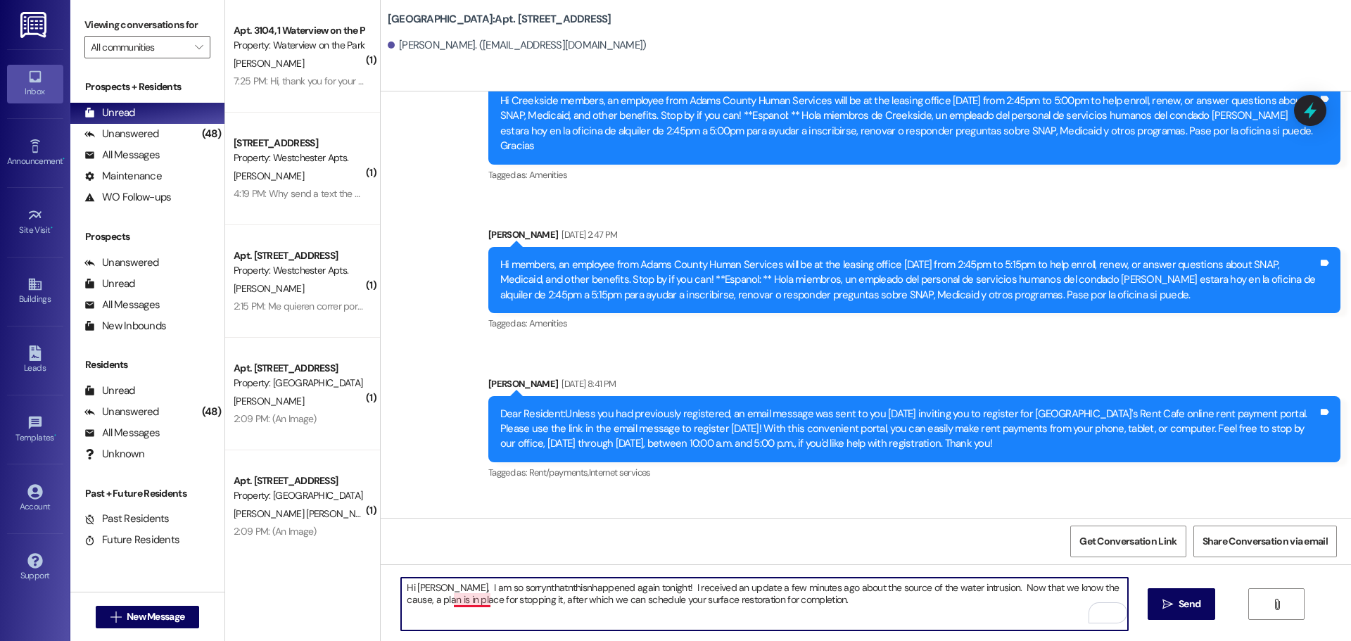
click at [462, 602] on textarea "Hi Kerri, I am so sorrynthatnthisnhappened again tonight! I received an update …" at bounding box center [764, 604] width 726 height 53
click at [488, 602] on textarea "Hi Kerri, I am so sorrynthatnthisnhappened again tonight! I received an update …" at bounding box center [764, 604] width 726 height 53
click at [487, 589] on textarea "Hi Kerri, I am so sorrynthatnthisnhappened again tonight! I received an update …" at bounding box center [764, 604] width 726 height 53
click at [504, 587] on textarea "Hi Kerri, I am so sorry thatnthisnhappened again tonight! I received an update …" at bounding box center [764, 604] width 726 height 53
click at [521, 587] on textarea "Hi Kerri, I am so sorry that thisnhappened again tonight! I received an update …" at bounding box center [764, 604] width 726 height 53
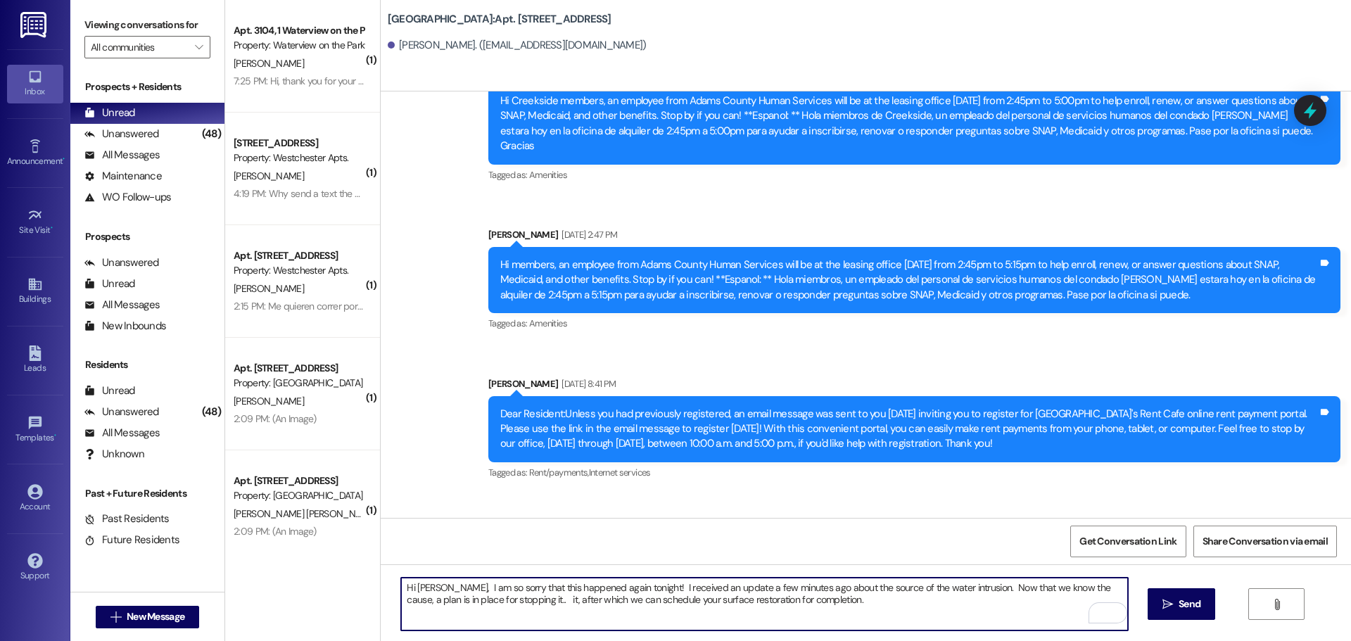
click at [501, 590] on textarea "Hi Kerri, I am so sorry that this happened again tonight! I received an update …" at bounding box center [764, 604] width 726 height 53
click at [963, 587] on textarea "Hi Kerri, I am so sorry that nobody made it to you last Friday and that this ha…" at bounding box center [764, 604] width 726 height 53
click at [514, 604] on textarea "Hi Kerri, I am so sorry that nobody made it to you last Friday and that this ha…" at bounding box center [764, 604] width 726 height 53
click at [962, 587] on textarea "Hi Kerri, I am so sorry that nobody made it to you last Friday and that this ha…" at bounding box center [764, 604] width 726 height 53
click at [514, 600] on textarea "Hi Kerri, I am so sorry that nobody made it to you last Friday and that this ha…" at bounding box center [764, 604] width 726 height 53
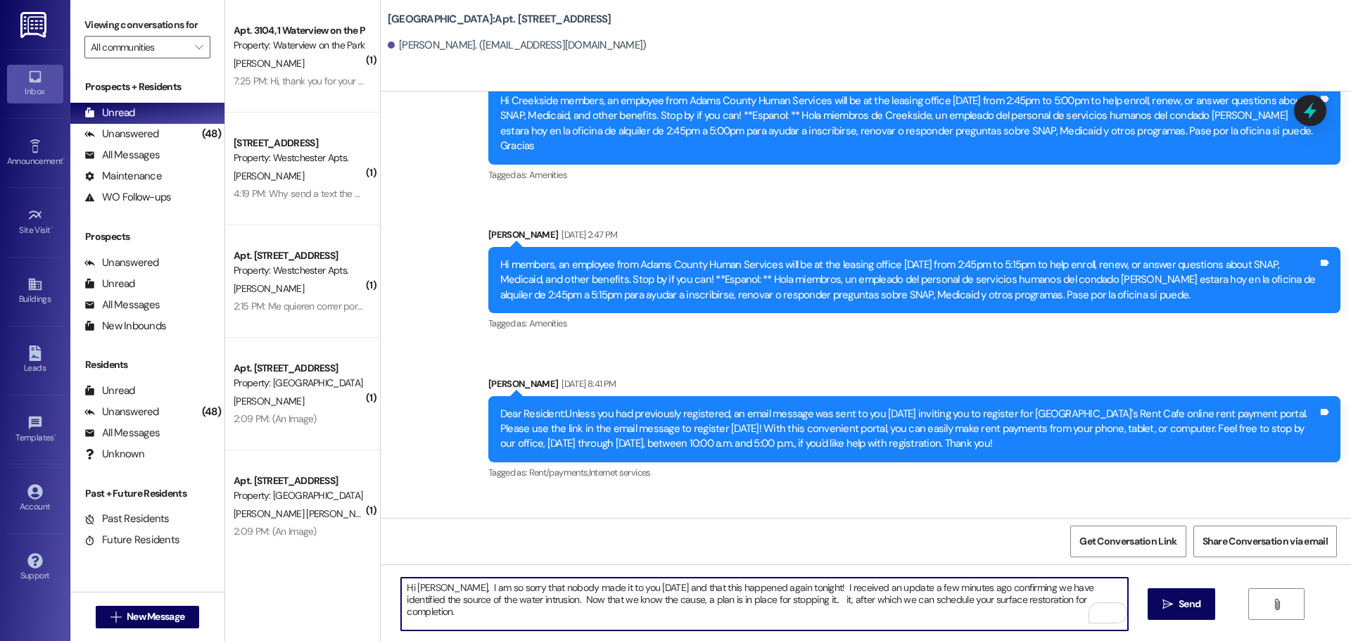
click at [513, 600] on textarea "Hi Kerri, I am so sorry that nobody made it to you last Friday and that this ha…" at bounding box center [764, 604] width 726 height 53
drag, startPoint x: 682, startPoint y: 599, endPoint x: 690, endPoint y: 603, distance: 9.4
click at [690, 603] on textarea "Hi Kerri, I am so sorry that nobody made it to you last Friday and that this ha…" at bounding box center [764, 604] width 726 height 53
click at [451, 610] on textarea "Hi Kerri, I am so sorry that nobody made it to you last Friday and that this ha…" at bounding box center [764, 604] width 726 height 53
click at [401, 613] on textarea "Hi Kerri, I am so sorry that nobody made it to you last Friday and that this ha…" at bounding box center [764, 604] width 726 height 53
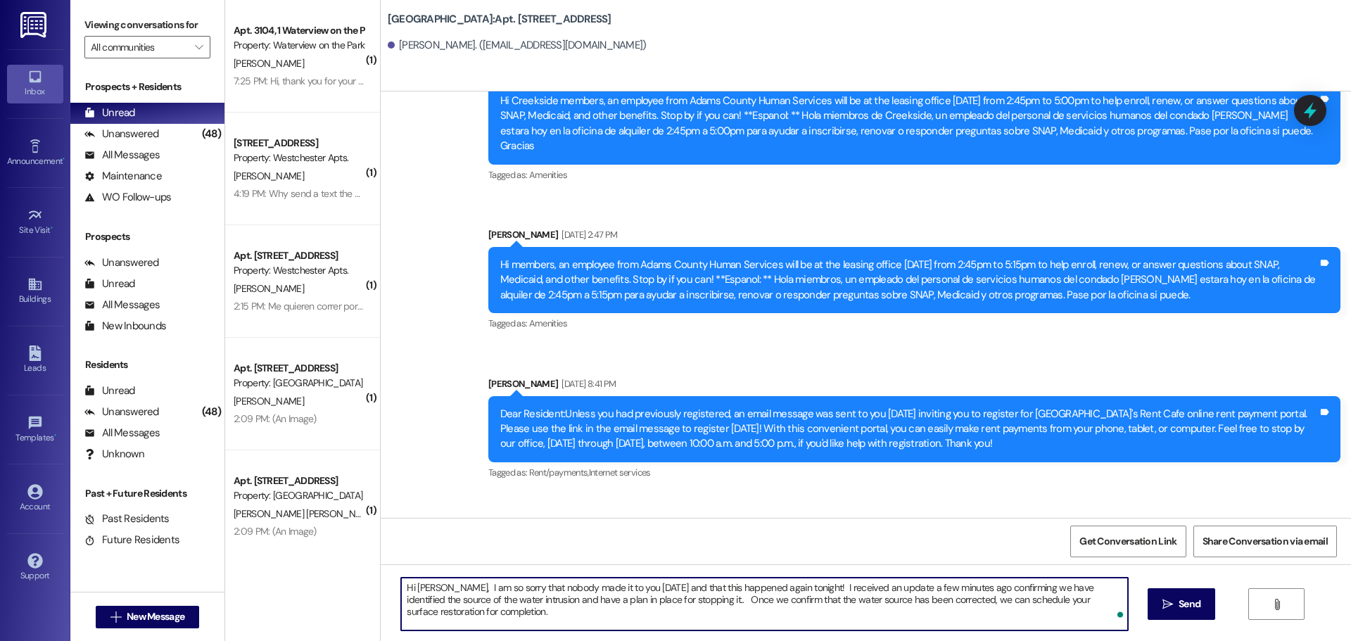
click at [455, 610] on textarea "Hi Kerri, I am so sorry that nobody made it to you last Friday and that this ha…" at bounding box center [764, 604] width 726 height 53
click at [789, 599] on textarea "Hi Kerri, I am so sorry that nobody made it to you last Friday and that this ha…" at bounding box center [764, 604] width 726 height 53
click at [790, 600] on textarea "Hi Kerri, I am so sorry that nobody made it to you last Friday and that this ha…" at bounding box center [764, 604] width 726 height 53
drag, startPoint x: 790, startPoint y: 600, endPoint x: 841, endPoint y: 599, distance: 51.4
click at [841, 599] on textarea "Hi Kerri, I am so sorry that nobody made it to you last Friday and that this ha…" at bounding box center [764, 604] width 726 height 53
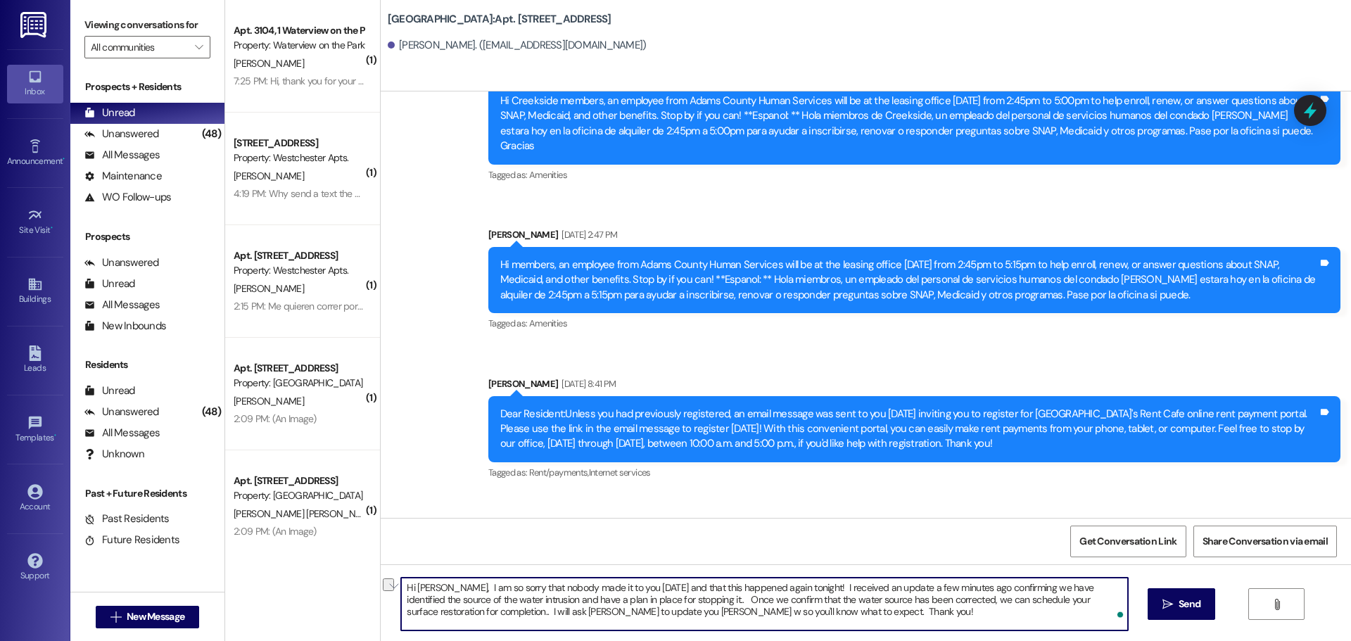
click at [841, 599] on textarea "Hi Kerri, I am so sorry that nobody made it to you last Friday and that this ha…" at bounding box center [764, 604] width 726 height 53
drag, startPoint x: 815, startPoint y: 601, endPoint x: 843, endPoint y: 596, distance: 27.9
click at [843, 596] on textarea "Hi Kerri, I am so sorry that nobody made it to you last Friday and that this ha…" at bounding box center [764, 604] width 726 height 53
click at [621, 611] on textarea "Hi Kerri, I am so sorry that nobody made it to you last Friday and that this ha…" at bounding box center [764, 604] width 726 height 53
drag, startPoint x: 805, startPoint y: 611, endPoint x: 385, endPoint y: 580, distance: 421.1
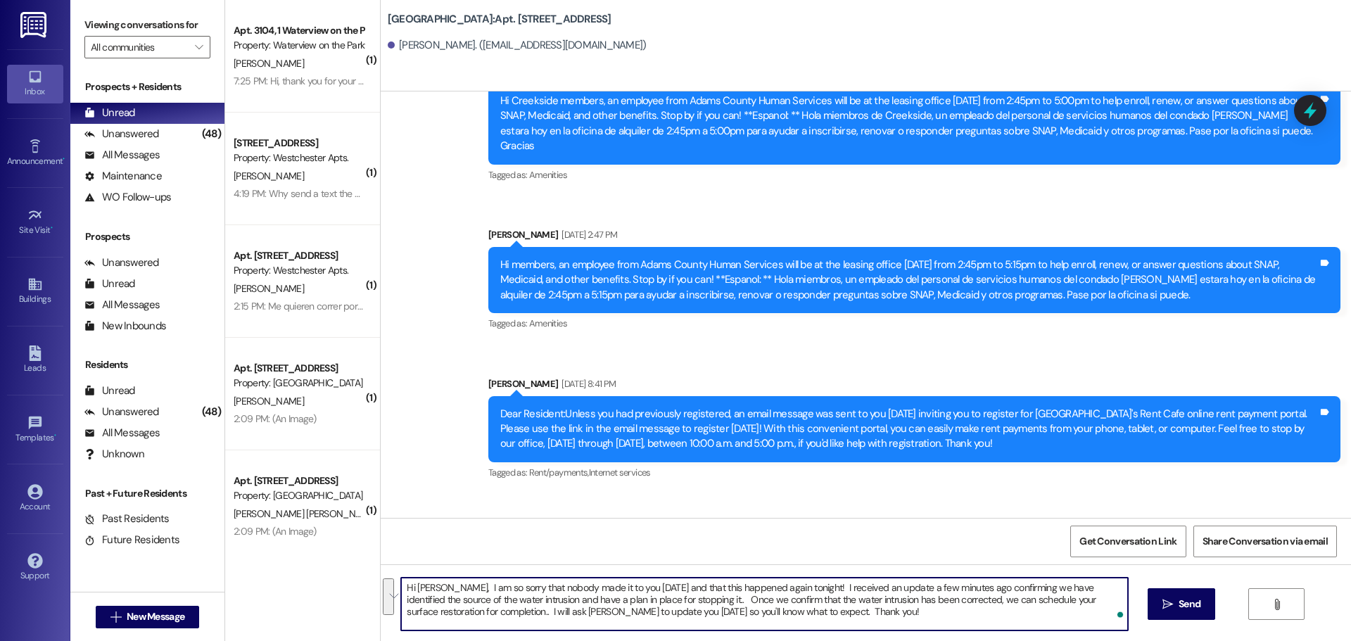
click at [393, 580] on div "Hi Kerri, I am so sorry that nobody made it to you last Friday and that this ha…" at bounding box center [756, 604] width 727 height 54
click at [833, 615] on textarea "Hi Kerri, I am so sorry that nobody made it to you last Friday and that this ha…" at bounding box center [764, 604] width 726 height 53
type textarea "Hi Kerri, I am so sorry that nobody made it to you last Friday and that this ha…"
click at [1169, 599] on icon "" at bounding box center [1167, 604] width 11 height 11
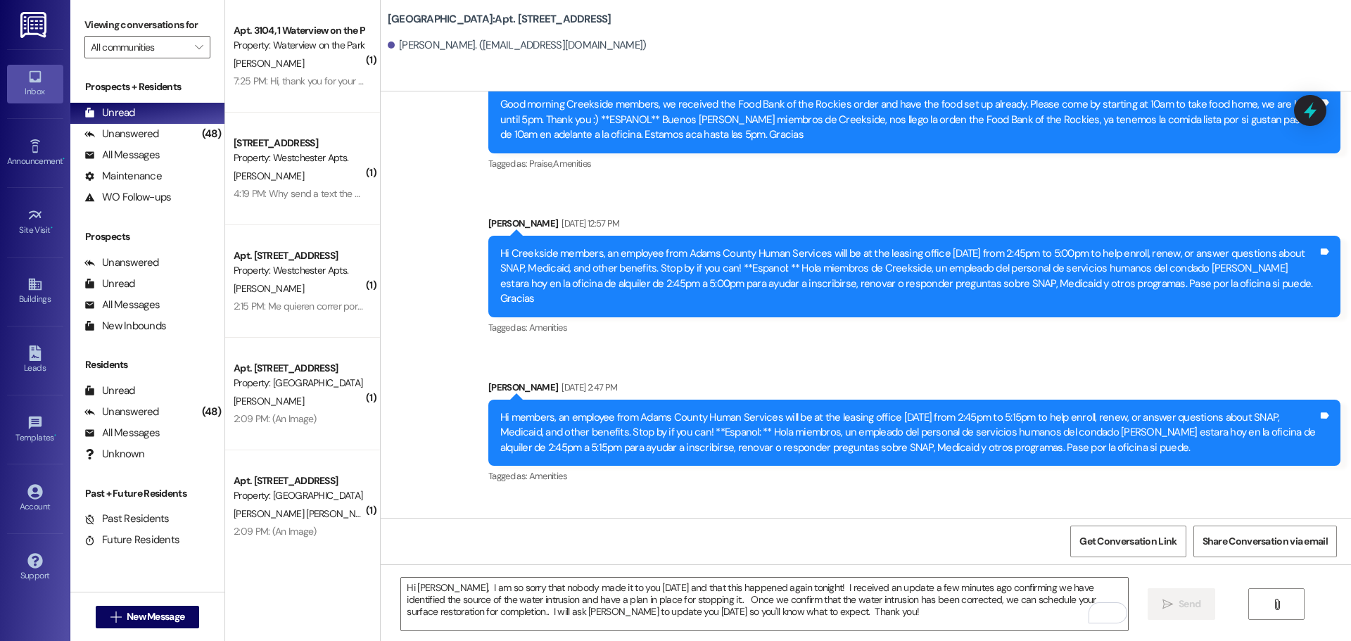
scroll to position [39766, 0]
